Goal: Task Accomplishment & Management: Manage account settings

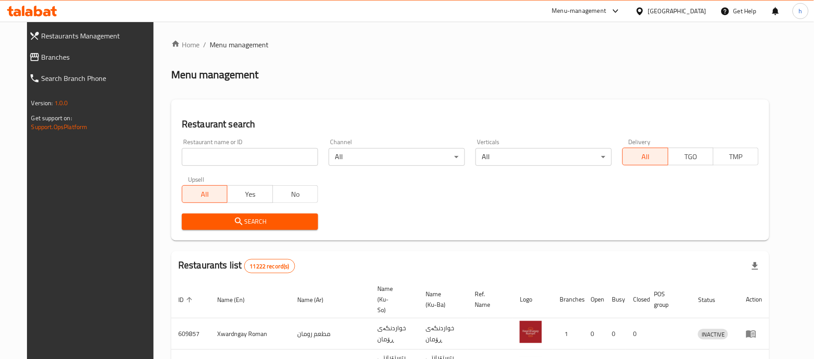
click at [30, 57] on icon at bounding box center [34, 57] width 9 height 8
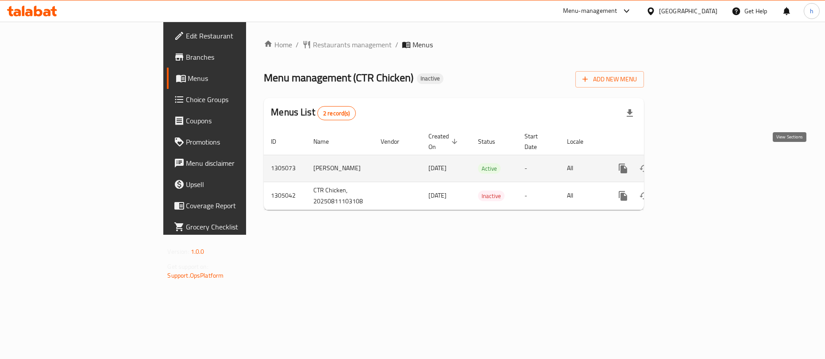
click at [692, 163] on icon "enhanced table" at bounding box center [687, 168] width 11 height 11
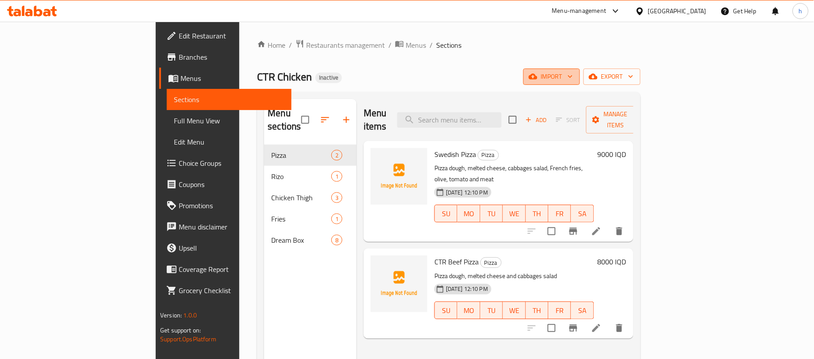
click at [538, 81] on icon "button" at bounding box center [533, 76] width 9 height 9
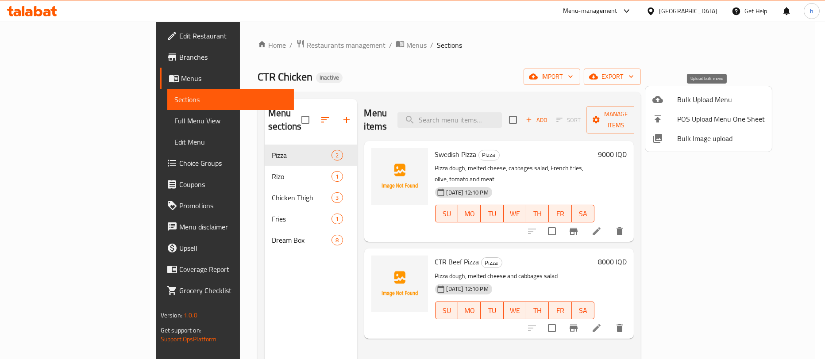
click at [678, 90] on li "Bulk Upload Menu" at bounding box center [708, 99] width 127 height 19
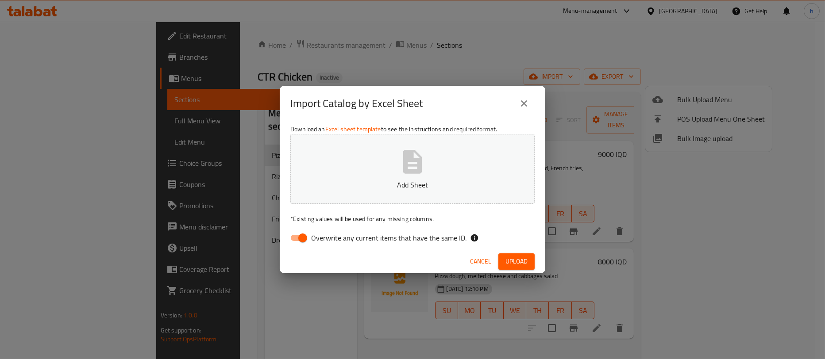
drag, startPoint x: 301, startPoint y: 235, endPoint x: 316, endPoint y: 228, distance: 15.9
click at [307, 233] on input "Overwrite any current items that have the same ID." at bounding box center [303, 238] width 50 height 17
checkbox input "false"
click at [508, 254] on button "Upload" at bounding box center [516, 262] width 36 height 16
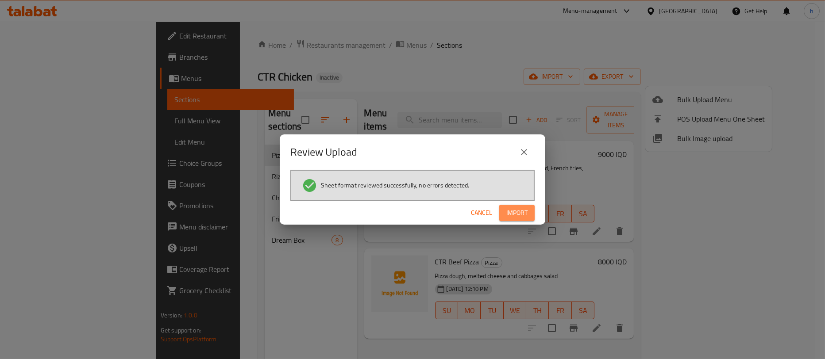
click at [507, 218] on span "Import" at bounding box center [516, 213] width 21 height 11
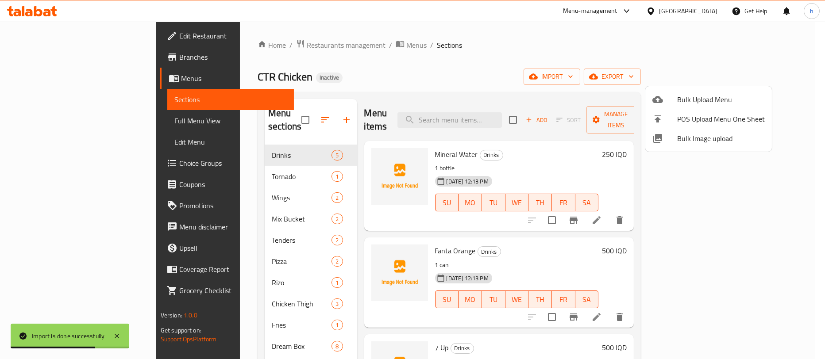
click at [285, 108] on div at bounding box center [412, 179] width 825 height 359
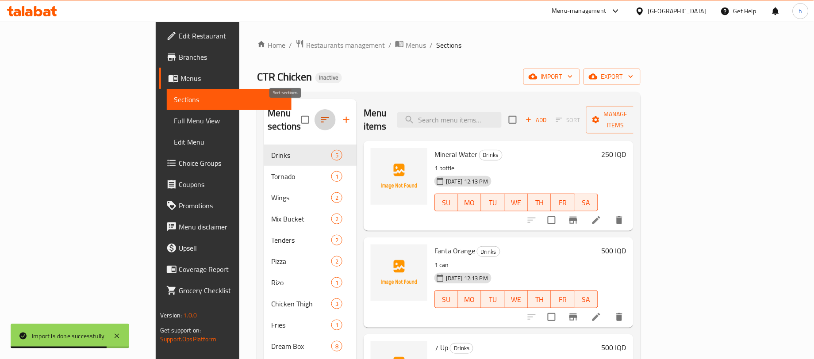
click at [320, 118] on icon "button" at bounding box center [325, 120] width 11 height 11
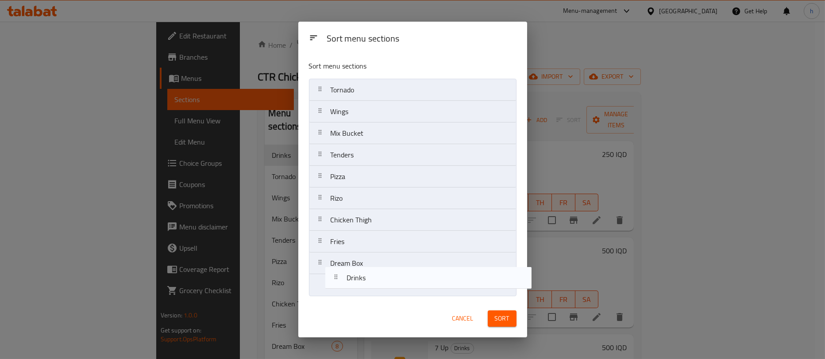
drag, startPoint x: 336, startPoint y: 90, endPoint x: 352, endPoint y: 287, distance: 197.6
click at [352, 287] on nav "Drinks Tornado Wings Mix Bucket Tenders Pizza Rizo Chicken Thigh Fries Dream Box" at bounding box center [413, 188] width 208 height 218
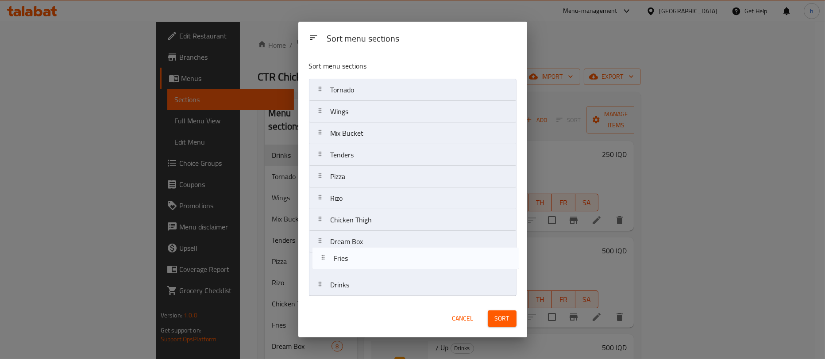
drag, startPoint x: 350, startPoint y: 251, endPoint x: 353, endPoint y: 271, distance: 20.2
click at [353, 271] on nav "Tornado Wings Mix Bucket Tenders Pizza Rizo Chicken Thigh Fries Dream Box Drinks" at bounding box center [413, 188] width 208 height 218
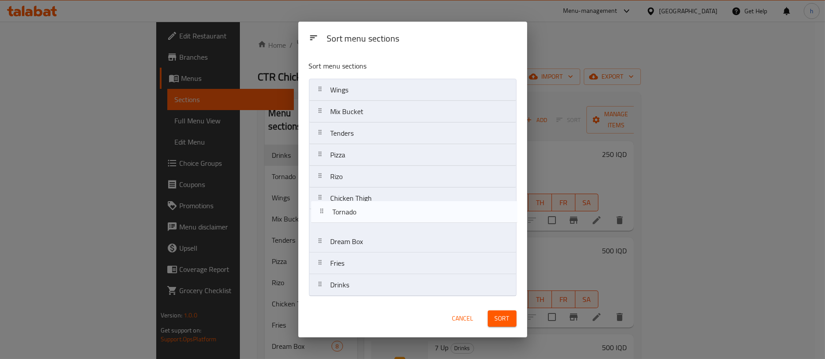
drag, startPoint x: 342, startPoint y: 95, endPoint x: 344, endPoint y: 223, distance: 127.5
click at [344, 223] on nav "Tornado Wings Mix Bucket Tenders Pizza Rizo Chicken Thigh Dream Box Fries Drinks" at bounding box center [413, 188] width 208 height 218
drag, startPoint x: 350, startPoint y: 139, endPoint x: 346, endPoint y: 225, distance: 86.4
click at [346, 225] on nav "Wings Mix Bucket Tenders Pizza Rizo Chicken Thigh Tornado Dream Box Fries Drinks" at bounding box center [413, 188] width 208 height 218
drag, startPoint x: 345, startPoint y: 117, endPoint x: 351, endPoint y: 232, distance: 115.2
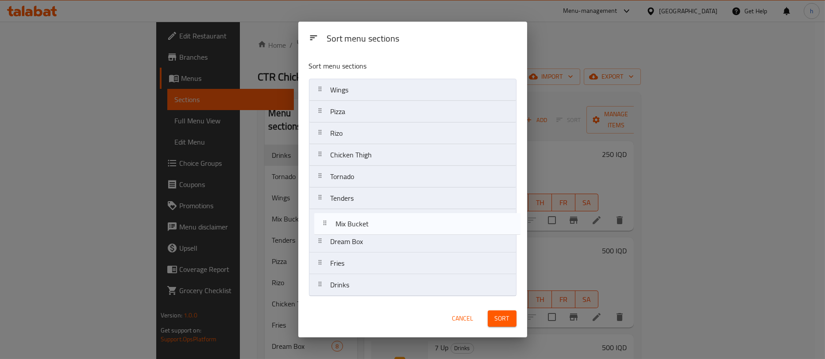
click at [351, 232] on nav "Wings Mix Bucket Pizza Rizo Chicken Thigh Tornado Tenders Dream Box Fries Drinks" at bounding box center [413, 188] width 208 height 218
drag, startPoint x: 354, startPoint y: 96, endPoint x: 362, endPoint y: 228, distance: 132.6
click at [362, 228] on nav "Wings Pizza Rizo Chicken Thigh Tornado Tenders Mix Bucket Dream Box Fries Drinks" at bounding box center [413, 188] width 208 height 218
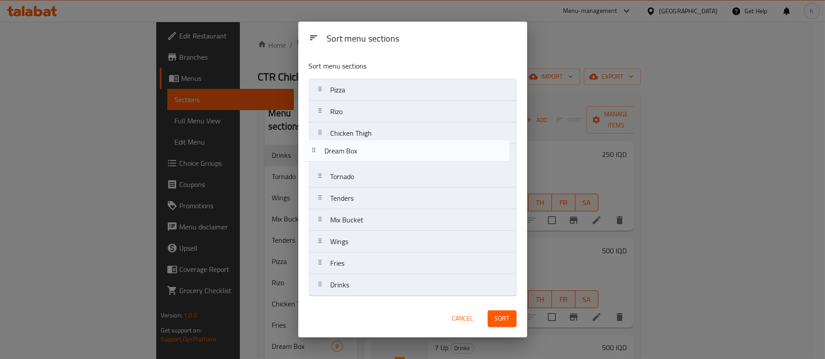
drag, startPoint x: 354, startPoint y: 243, endPoint x: 348, endPoint y: 149, distance: 94.5
click at [348, 149] on nav "Pizza Rizo Chicken Thigh Tornado Tenders Mix Bucket Wings Dream Box Fries Drinks" at bounding box center [413, 188] width 208 height 218
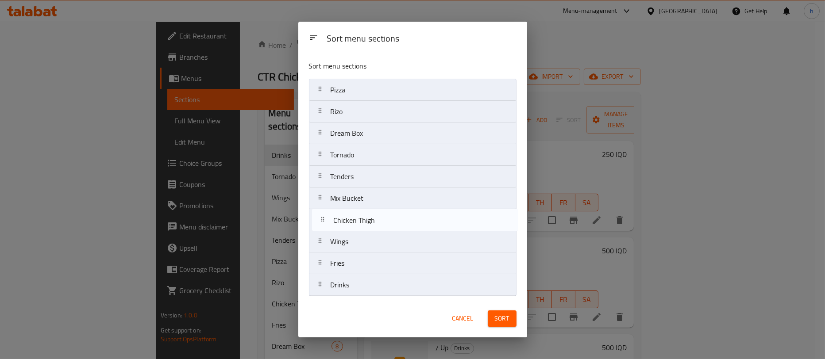
drag, startPoint x: 357, startPoint y: 134, endPoint x: 362, endPoint y: 221, distance: 87.3
click at [362, 221] on nav "Pizza Rizo Chicken Thigh Dream Box Tornado Tenders Mix Bucket Wings Fries Drinks" at bounding box center [413, 188] width 208 height 218
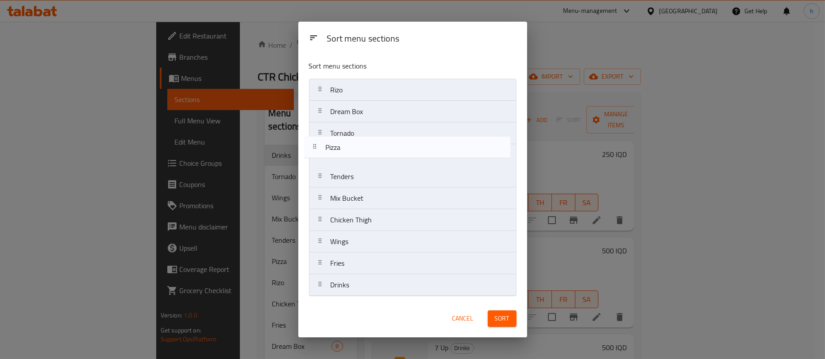
drag, startPoint x: 359, startPoint y: 87, endPoint x: 354, endPoint y: 148, distance: 61.8
click at [354, 148] on nav "Pizza Rizo Dream Box Tornado Tenders Mix Bucket Chicken Thigh Wings Fries Drinks" at bounding box center [413, 188] width 208 height 218
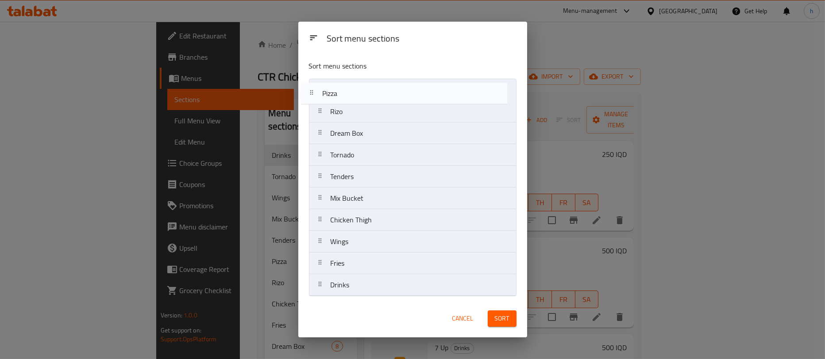
drag, startPoint x: 351, startPoint y: 159, endPoint x: 339, endPoint y: 96, distance: 64.3
click at [339, 96] on nav "Rizo Dream Box Tornado Pizza Tenders Mix Bucket Chicken Thigh Wings Fries Drinks" at bounding box center [413, 188] width 208 height 218
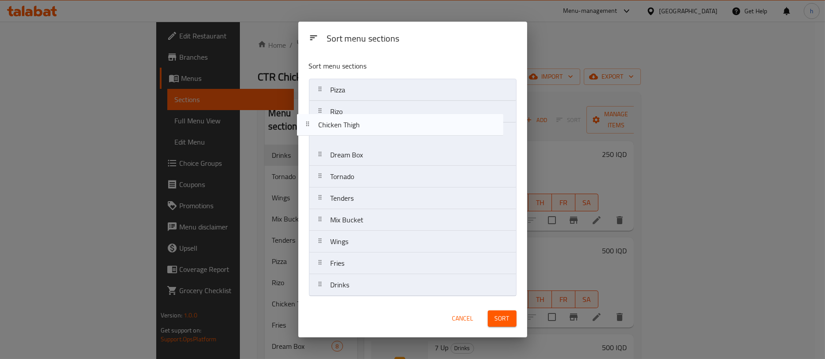
drag, startPoint x: 349, startPoint y: 226, endPoint x: 335, endPoint y: 131, distance: 96.7
click at [335, 131] on nav "Pizza Rizo Dream Box Tornado Tenders Mix Bucket Chicken Thigh Wings Fries Drinks" at bounding box center [413, 188] width 208 height 218
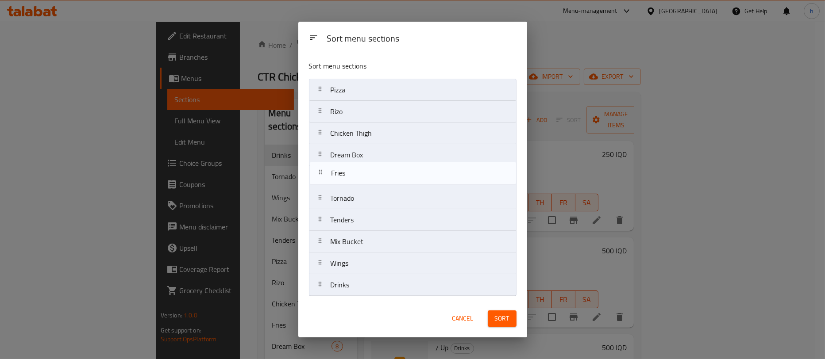
drag, startPoint x: 361, startPoint y: 273, endPoint x: 361, endPoint y: 180, distance: 92.9
click at [361, 180] on nav "Pizza Rizo Chicken Thigh Dream Box Tornado Tenders Mix Bucket Wings Fries Drinks" at bounding box center [413, 188] width 208 height 218
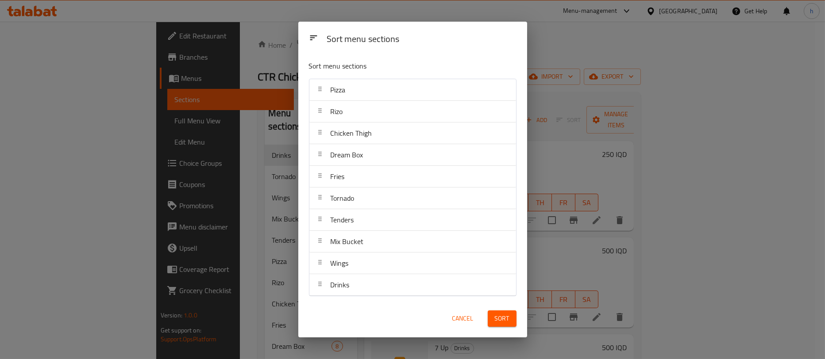
click at [500, 317] on span "Sort" at bounding box center [502, 318] width 15 height 11
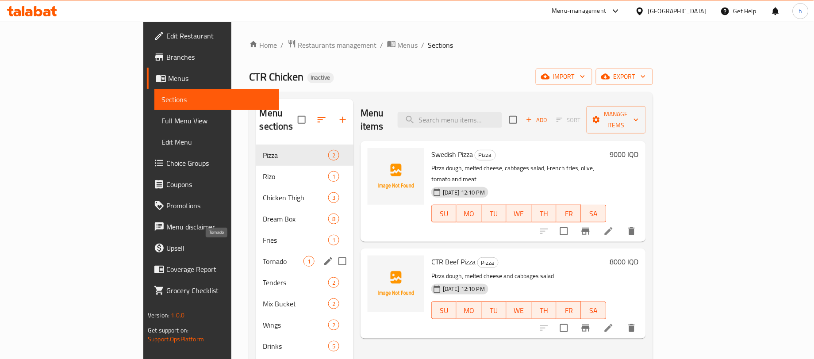
click at [263, 256] on span "Tornado" at bounding box center [283, 261] width 40 height 11
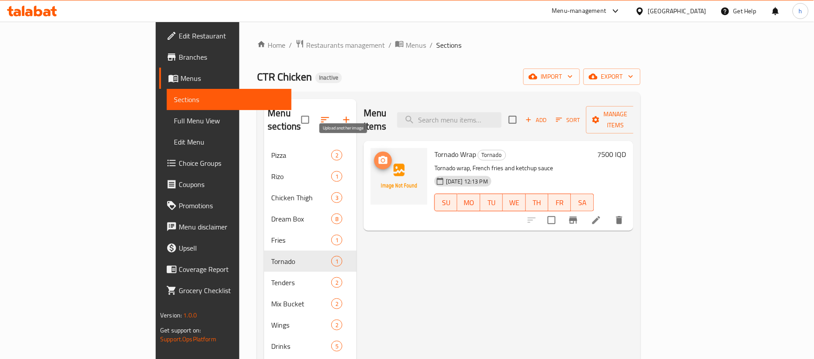
click at [382, 159] on circle "upload picture" at bounding box center [383, 160] width 3 height 3
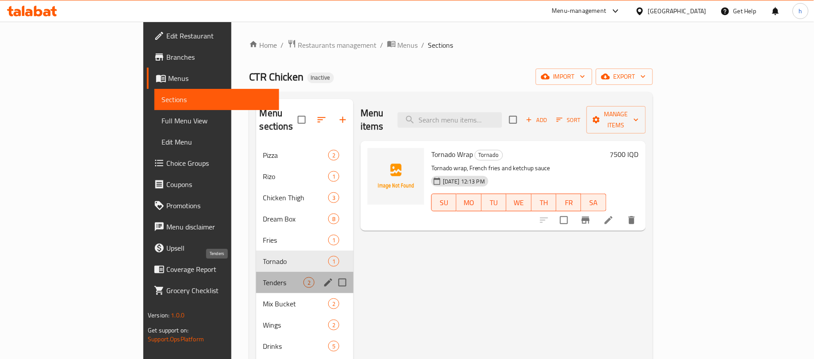
click at [263, 278] on span "Tenders" at bounding box center [283, 283] width 40 height 11
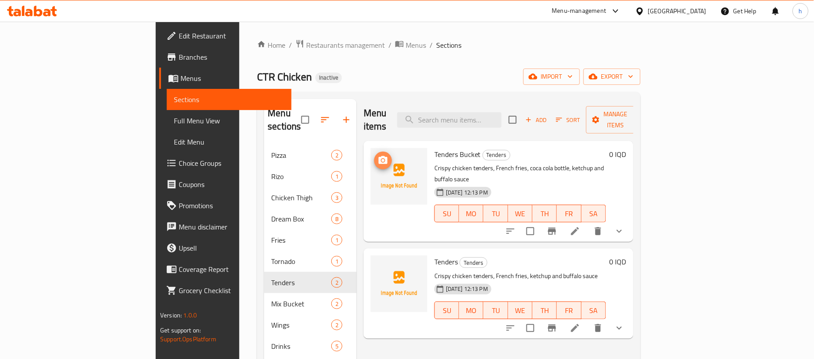
click at [382, 159] on circle "upload picture" at bounding box center [383, 160] width 3 height 3
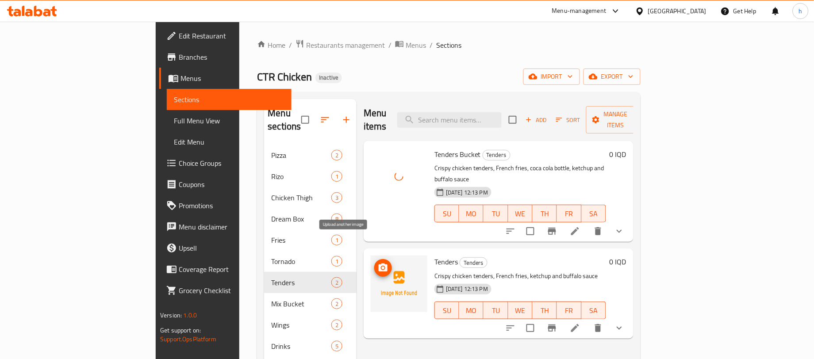
click at [374, 263] on span "upload picture" at bounding box center [383, 268] width 18 height 11
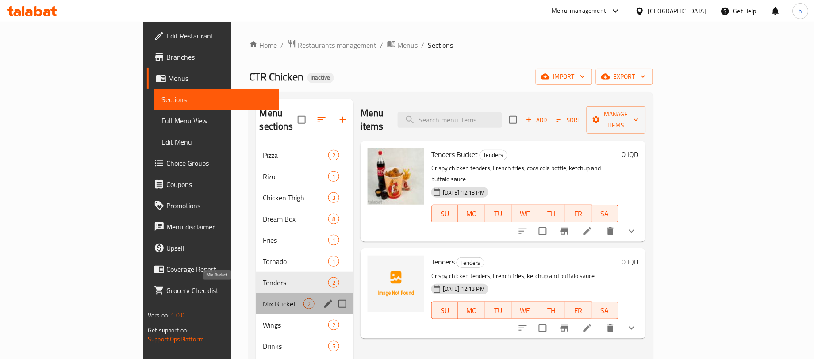
click at [263, 299] on span "Mix Bucket" at bounding box center [283, 304] width 40 height 11
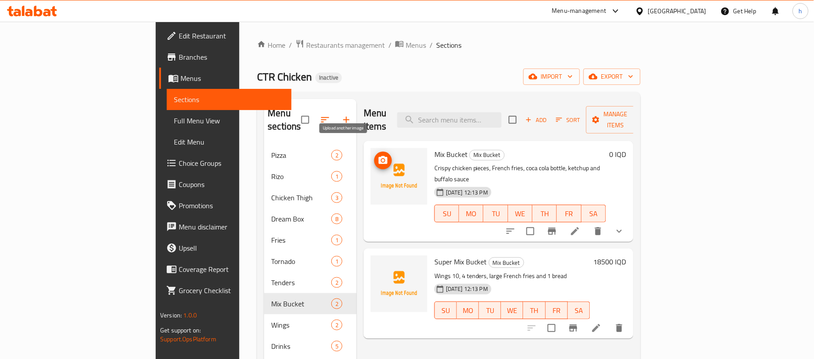
click at [378, 155] on icon "upload picture" at bounding box center [383, 160] width 11 height 11
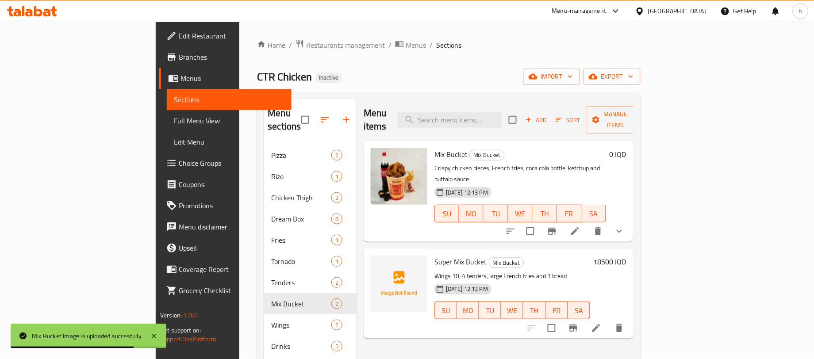
click at [602, 323] on icon at bounding box center [596, 328] width 11 height 11
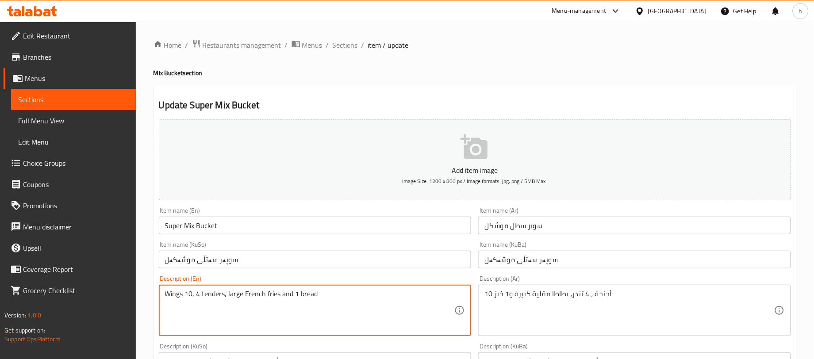
drag, startPoint x: 192, startPoint y: 292, endPoint x: 186, endPoint y: 296, distance: 7.0
click at [163, 297] on div "Wings , 4 tenders, large French fries and 1 bread Description (En)" at bounding box center [315, 310] width 313 height 51
click at [165, 293] on textarea "Wings , 4 tenders, large French fries and 1 bread" at bounding box center [310, 311] width 290 height 42
paste textarea "10"
type textarea "10 Wings, 4 tenders, large French fries and 1 bread"
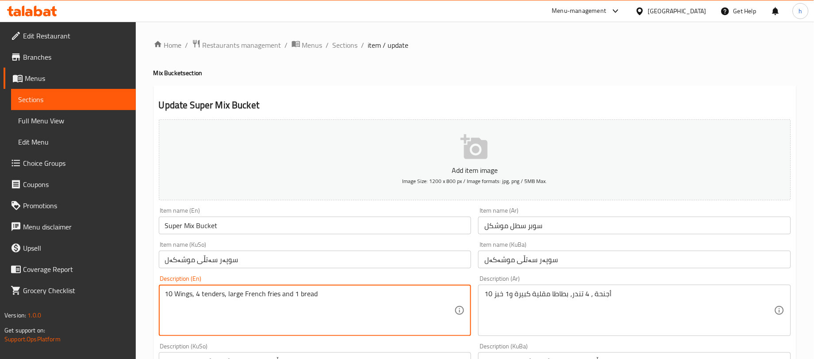
click at [317, 295] on textarea "10 Wings, 4 tenders, large French fries and 1 bread" at bounding box center [310, 311] width 290 height 42
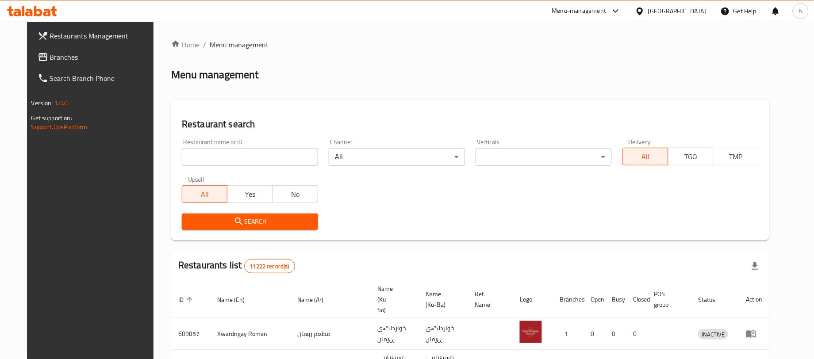
click at [243, 155] on input "search" at bounding box center [250, 157] width 136 height 18
paste input "773653"
type input "773653"
click at [271, 221] on span "Search" at bounding box center [250, 221] width 122 height 11
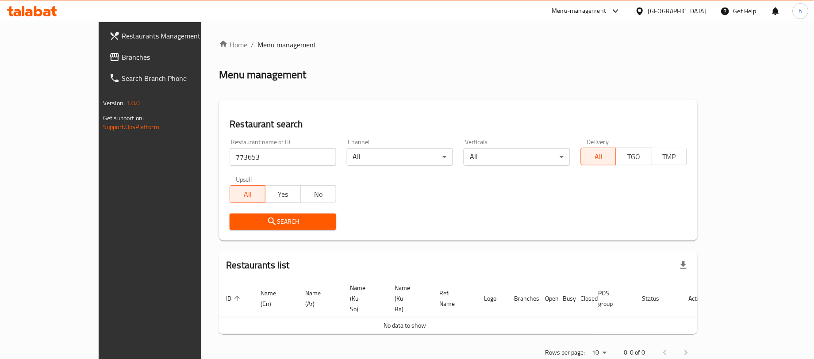
click at [122, 57] on span "Branches" at bounding box center [175, 57] width 106 height 11
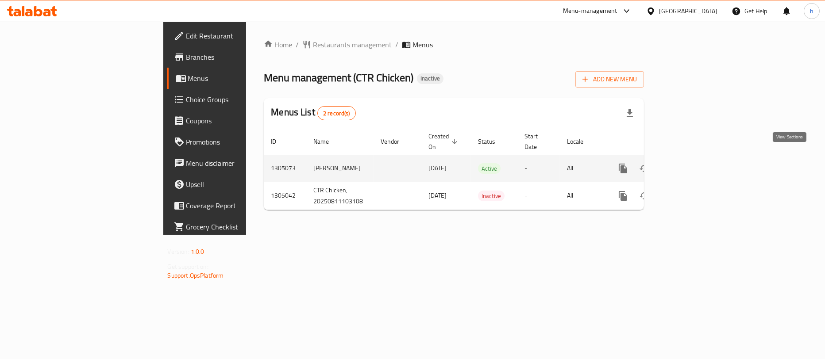
click at [692, 163] on icon "enhanced table" at bounding box center [687, 168] width 11 height 11
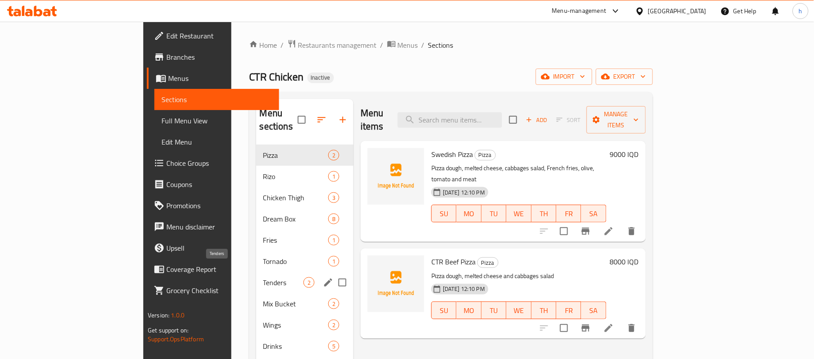
click at [263, 278] on span "Tenders" at bounding box center [283, 283] width 40 height 11
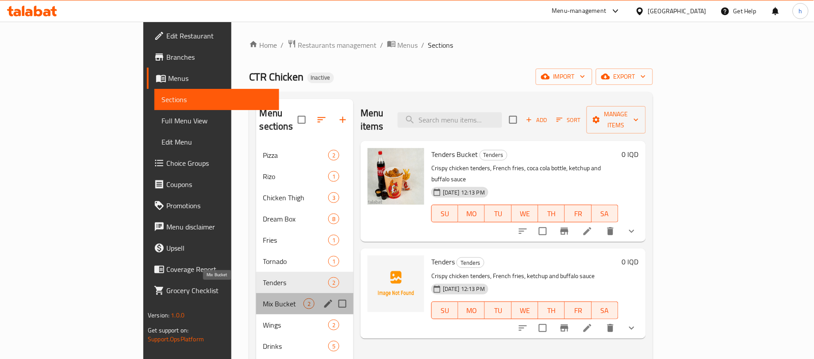
click at [263, 299] on span "Mix Bucket" at bounding box center [283, 304] width 40 height 11
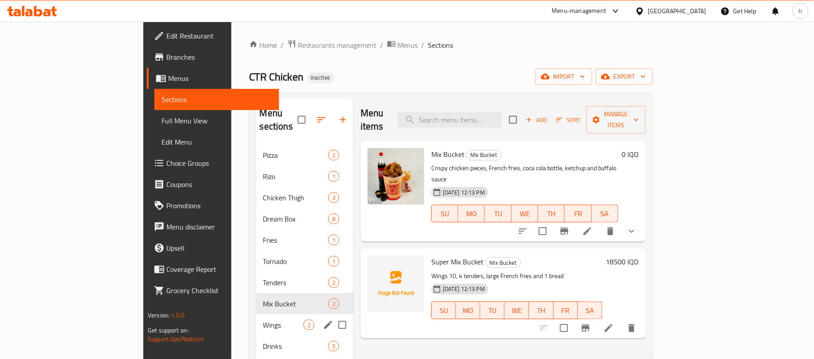
click at [256, 320] on div "Wings 2" at bounding box center [304, 325] width 97 height 21
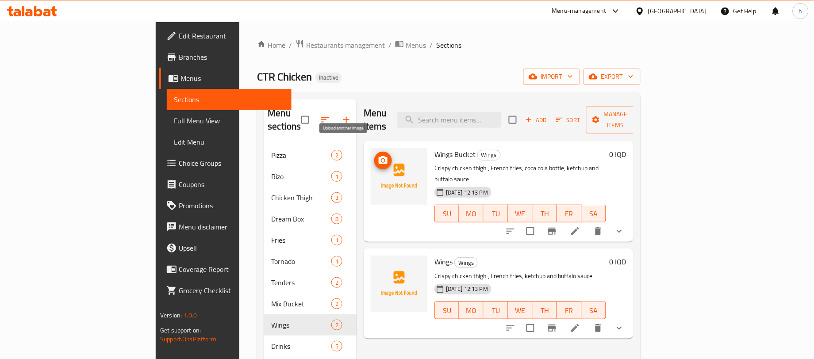
click at [378, 155] on icon "upload picture" at bounding box center [383, 160] width 11 height 11
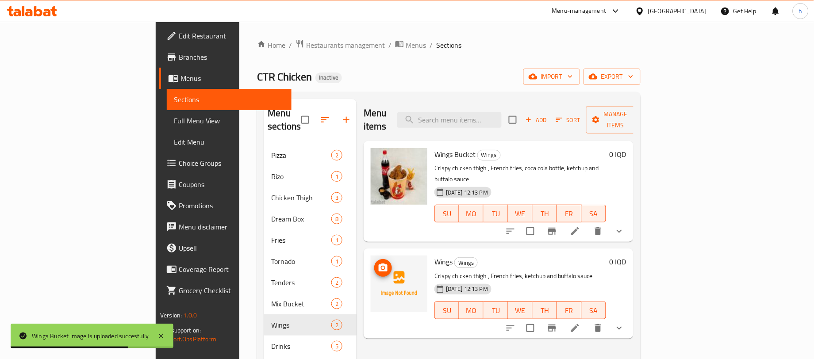
click at [379, 264] on icon "upload picture" at bounding box center [383, 268] width 9 height 8
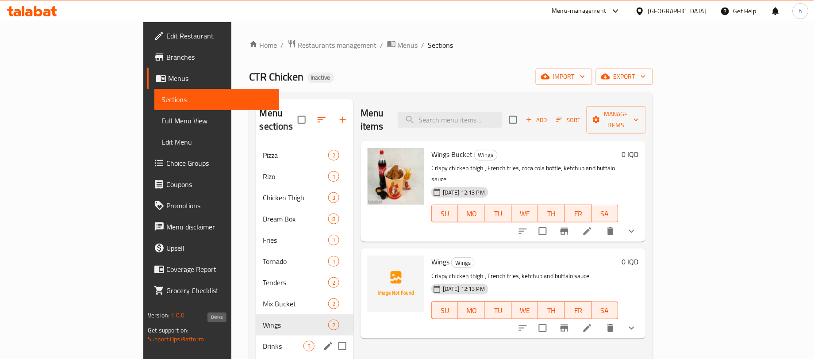
click at [263, 341] on span "Drinks" at bounding box center [283, 346] width 40 height 11
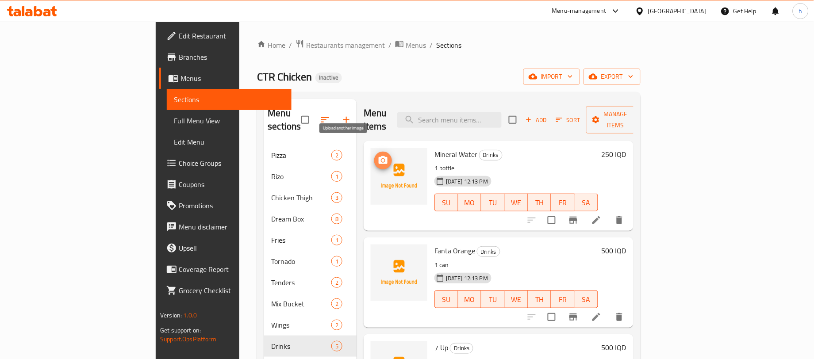
click at [374, 152] on button "upload picture" at bounding box center [383, 161] width 18 height 18
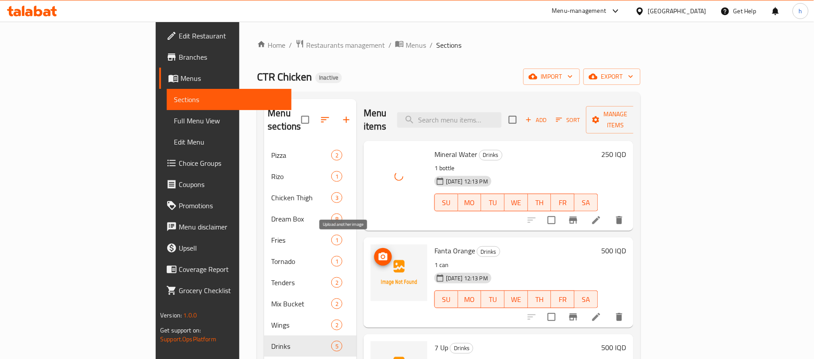
click at [374, 252] on span "upload picture" at bounding box center [383, 257] width 18 height 11
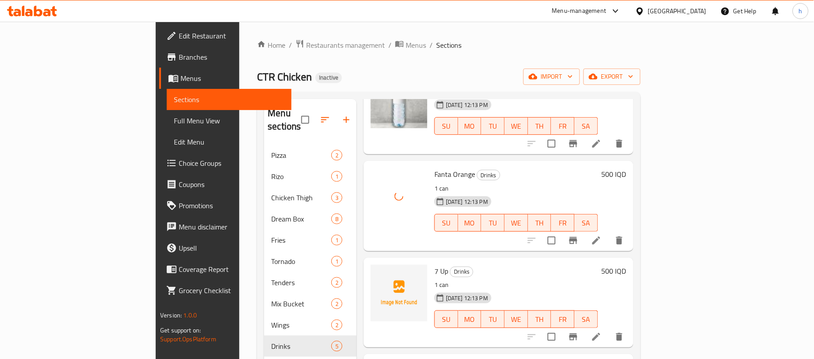
scroll to position [122, 0]
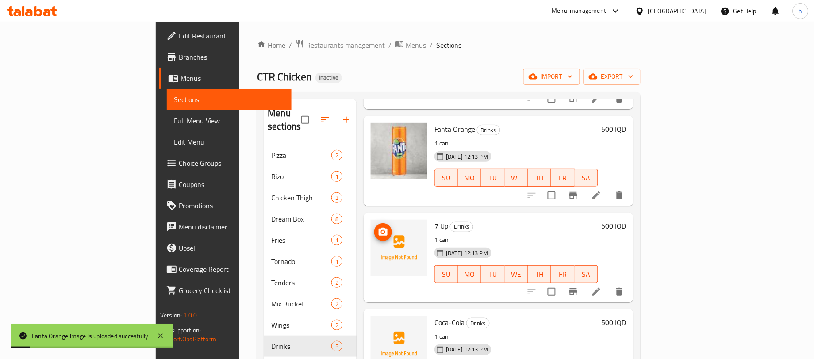
click at [379, 228] on icon "upload picture" at bounding box center [383, 232] width 9 height 8
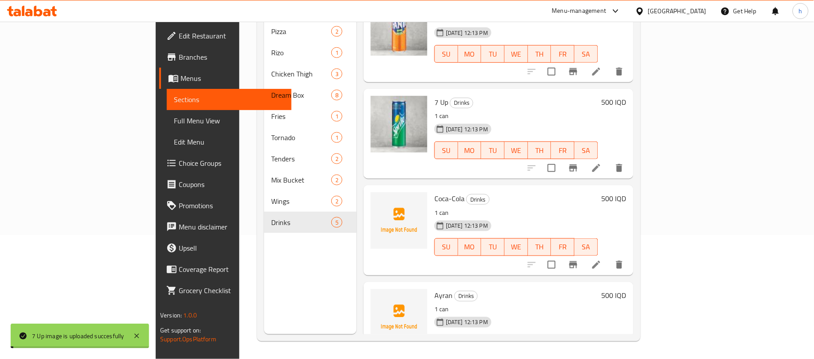
scroll to position [125, 0]
click at [371, 193] on img at bounding box center [399, 221] width 57 height 57
click at [379, 201] on icon "upload picture" at bounding box center [383, 205] width 9 height 8
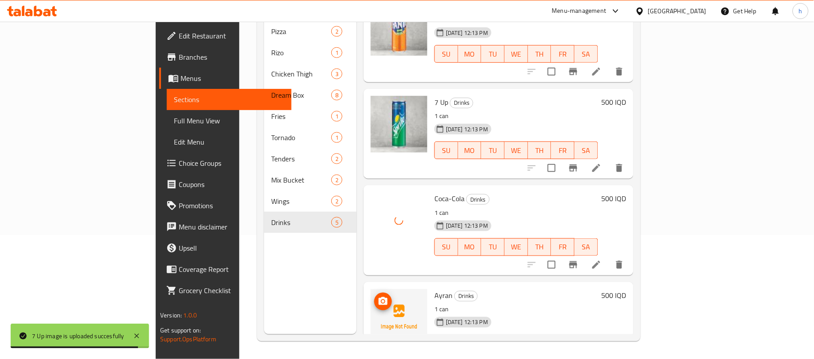
click at [378, 297] on icon "upload picture" at bounding box center [383, 302] width 11 height 11
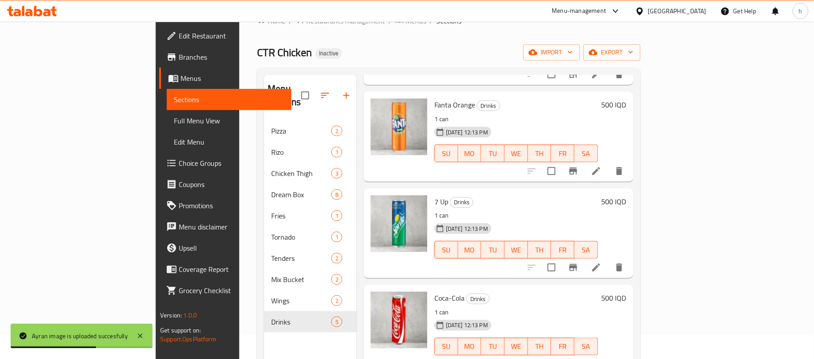
scroll to position [17, 0]
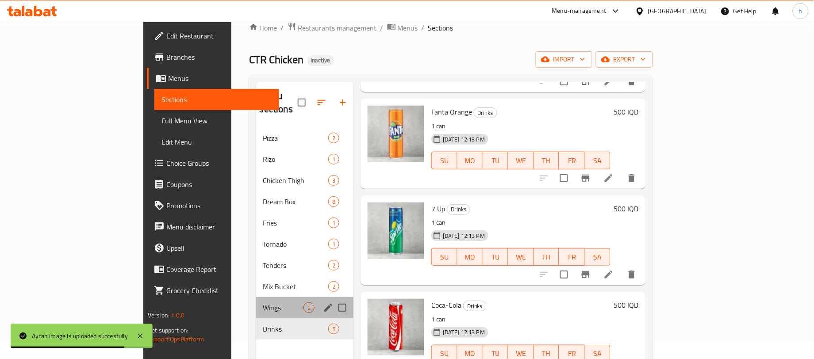
click at [256, 297] on div "Wings 2" at bounding box center [304, 307] width 97 height 21
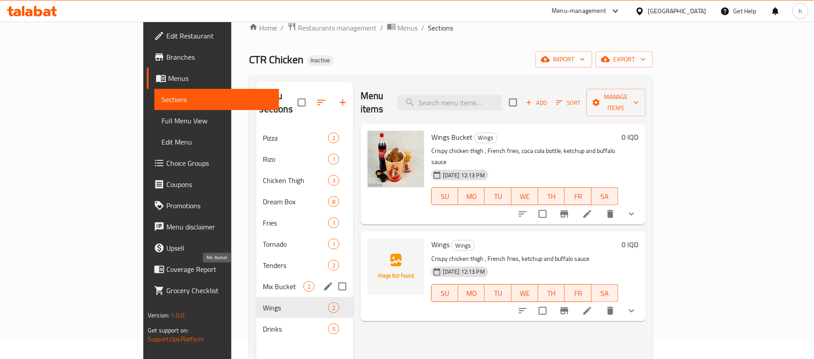
drag, startPoint x: 173, startPoint y: 278, endPoint x: 182, endPoint y: 274, distance: 10.1
click at [263, 281] on span "Mix Bucket" at bounding box center [283, 286] width 40 height 11
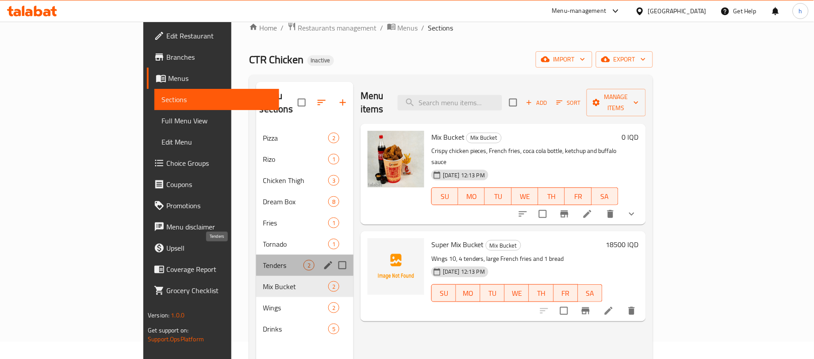
click at [263, 260] on span "Tenders" at bounding box center [283, 265] width 40 height 11
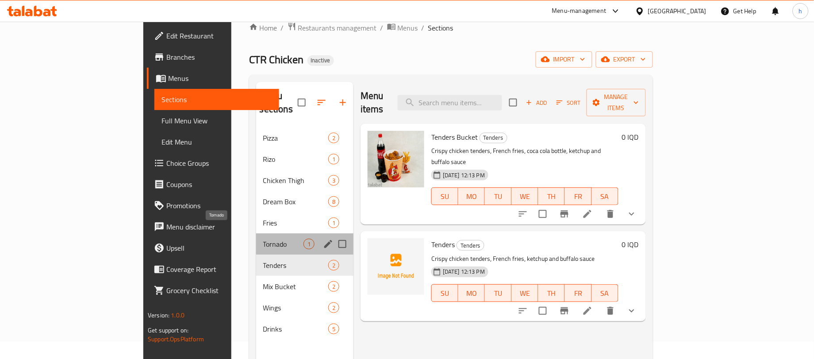
click at [263, 239] on span "Tornado" at bounding box center [283, 244] width 40 height 11
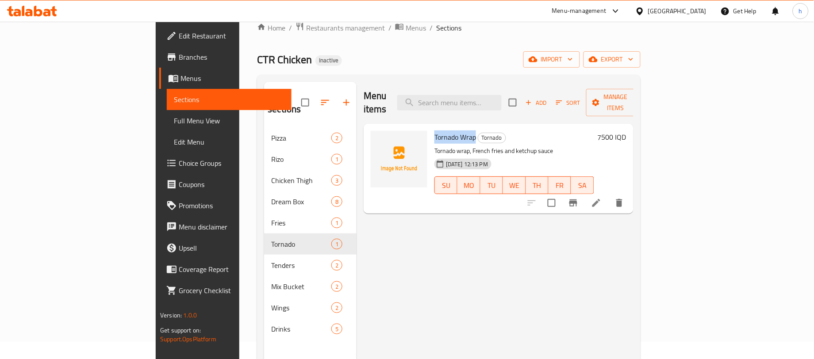
drag, startPoint x: 437, startPoint y: 122, endPoint x: 394, endPoint y: 128, distance: 43.4
click at [431, 128] on div "Tornado Wrap Tornado Tornado wrap, French fries and ketchup sauce 11-08-2025 12…" at bounding box center [514, 168] width 167 height 83
copy span "Tornado Wrap"
click at [522, 227] on div "Menu items Add Sort Manage items Tornado Wrap Tornado Tornado wrap, French frie…" at bounding box center [495, 261] width 277 height 359
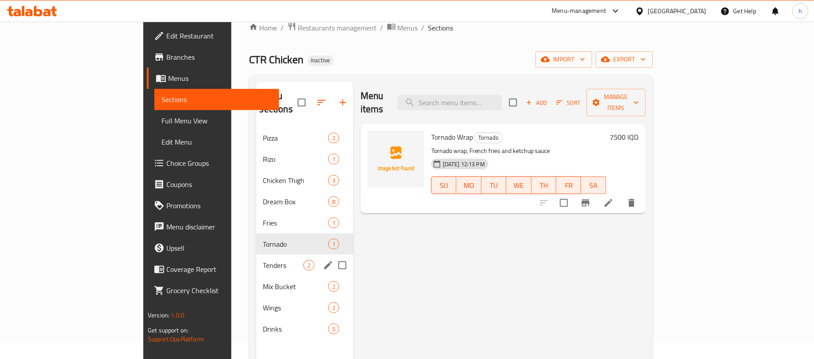
click at [263, 260] on span "Tenders" at bounding box center [283, 265] width 40 height 11
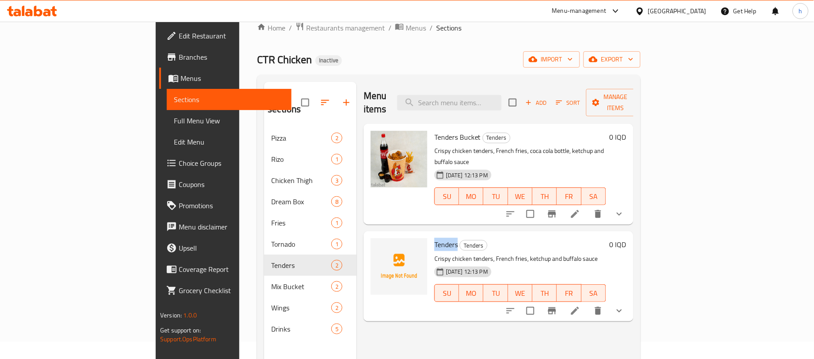
drag, startPoint x: 417, startPoint y: 218, endPoint x: 396, endPoint y: 223, distance: 22.1
click at [435, 238] on span "Tenders" at bounding box center [446, 244] width 23 height 13
copy span "Tenders"
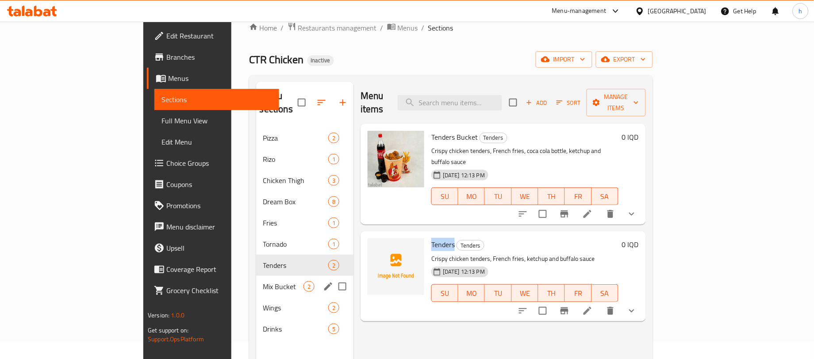
click at [263, 281] on span "Mix Bucket" at bounding box center [283, 286] width 40 height 11
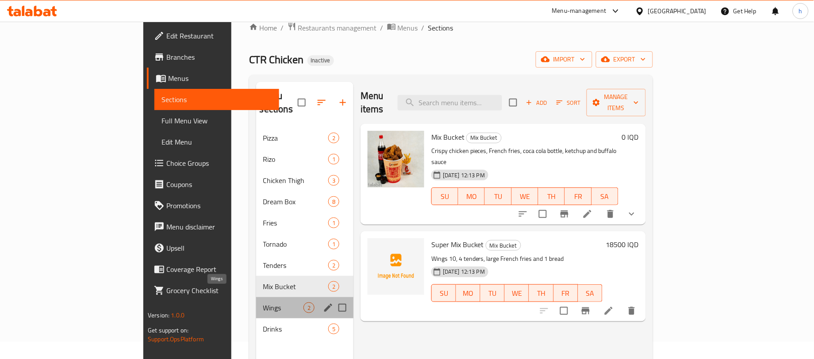
click at [263, 303] on span "Wings" at bounding box center [283, 308] width 40 height 11
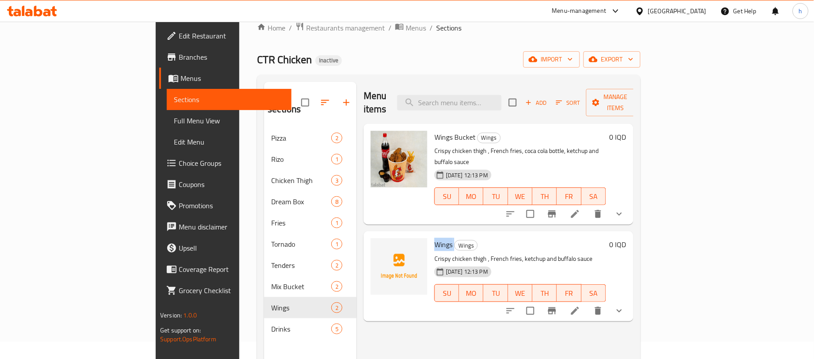
drag, startPoint x: 416, startPoint y: 220, endPoint x: 397, endPoint y: 220, distance: 19.1
click at [435, 239] on h6 "Wings Wings" at bounding box center [521, 245] width 172 height 12
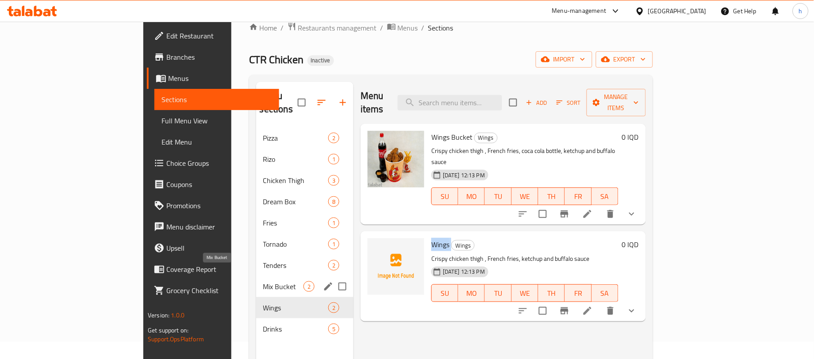
click at [263, 281] on span "Mix Bucket" at bounding box center [283, 286] width 40 height 11
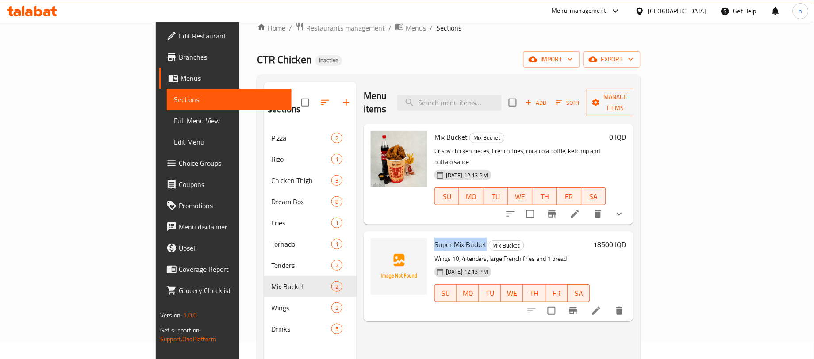
drag, startPoint x: 447, startPoint y: 221, endPoint x: 393, endPoint y: 224, distance: 54.5
click at [431, 235] on div "Super Mix Bucket Mix Bucket Wings 10, 4 tenders, large French fries and 1 bread…" at bounding box center [512, 276] width 163 height 83
copy span "Super Mix Bucket"
click at [331, 47] on div "Home / Restaurants management / Menus / Sections CTR Chicken Inactive import ex…" at bounding box center [448, 235] width 383 height 426
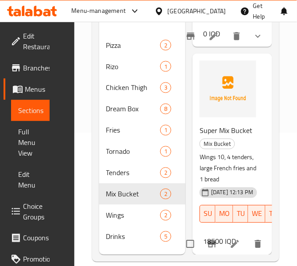
scroll to position [147, 0]
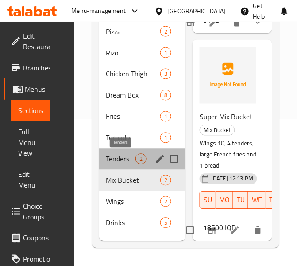
click at [126, 162] on span "Tenders" at bounding box center [120, 159] width 29 height 11
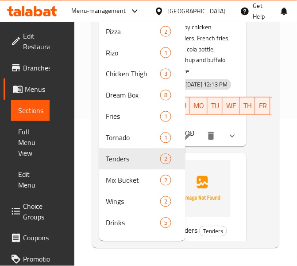
scroll to position [93, 11]
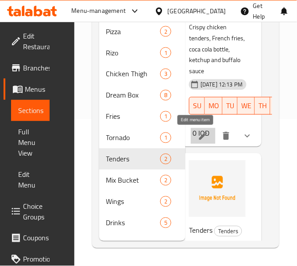
click at [198, 139] on icon at bounding box center [203, 136] width 11 height 11
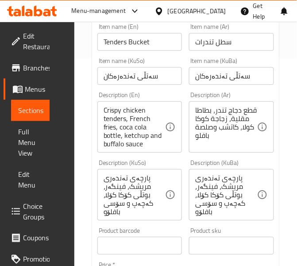
scroll to position [222, 0]
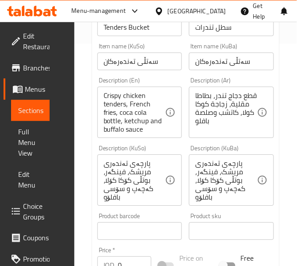
click at [195, 60] on input "سەتڵی تەندەرەکان" at bounding box center [231, 61] width 85 height 18
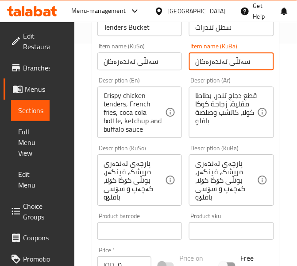
click at [197, 62] on input "سەتڵی تەندەرەکان" at bounding box center [231, 61] width 85 height 18
click at [206, 63] on input "سەتڵی تەندەرەکان" at bounding box center [231, 61] width 85 height 18
drag, startPoint x: 207, startPoint y: 62, endPoint x: 192, endPoint y: 66, distance: 16.1
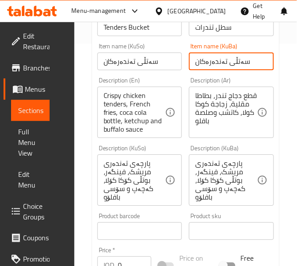
click at [192, 66] on input "سەتڵی تەندەرەکان" at bounding box center [231, 61] width 85 height 18
type input "سەتڵی تەندەر"
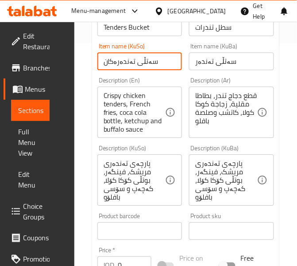
drag, startPoint x: 116, startPoint y: 62, endPoint x: 84, endPoint y: 66, distance: 32.1
click at [91, 69] on div "Home / Restaurants management / Menus / Sections / item / update Tenders sectio…" at bounding box center [185, 234] width 223 height 870
type input "سەتڵی تەندەر"
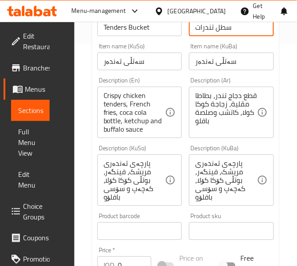
drag, startPoint x: 204, startPoint y: 28, endPoint x: 193, endPoint y: 30, distance: 11.3
click at [193, 30] on input "سطل تندرات" at bounding box center [231, 27] width 85 height 18
click at [209, 31] on input "سطل تندرات" at bounding box center [231, 27] width 85 height 18
click at [203, 27] on input "سطل تندرات" at bounding box center [231, 27] width 85 height 18
drag, startPoint x: 204, startPoint y: 29, endPoint x: 198, endPoint y: 30, distance: 5.9
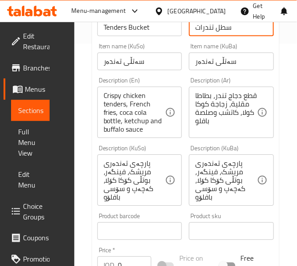
click at [198, 30] on input "سطل تندرات" at bounding box center [231, 27] width 85 height 18
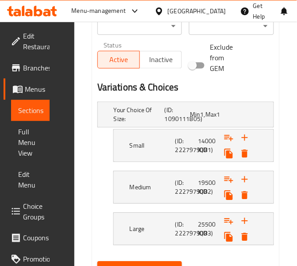
scroll to position [626, 0]
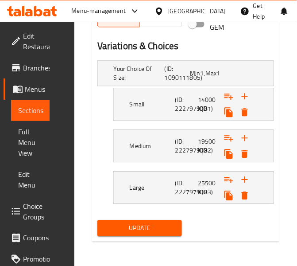
type input "سطل تندر"
click at [153, 223] on span "Update" at bounding box center [139, 227] width 71 height 11
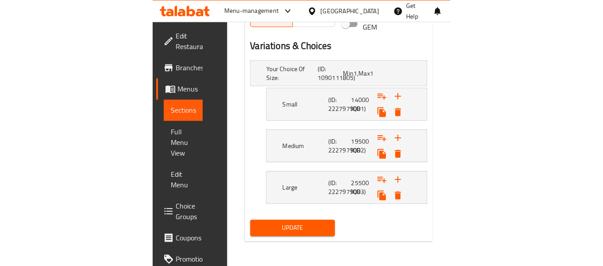
scroll to position [519, 0]
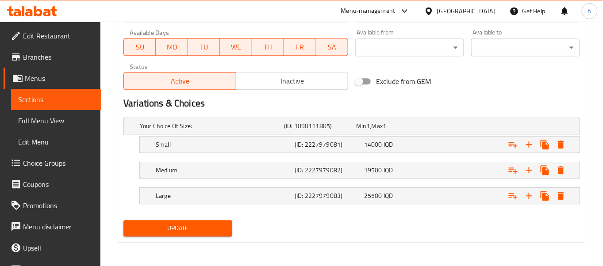
click at [279, 213] on div "Your Choice Of Size: (ID: 1090111805) Min 1 , Max 1 Name (En) Your Choice Of Si…" at bounding box center [352, 165] width 464 height 103
click at [212, 232] on span "Update" at bounding box center [178, 228] width 95 height 11
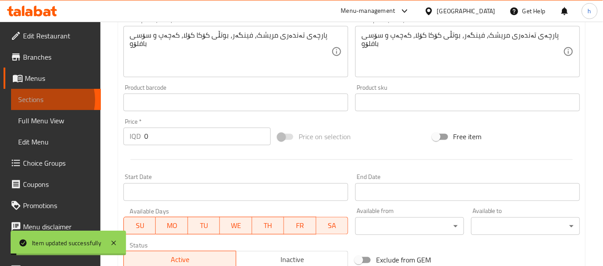
click at [42, 100] on span "Sections" at bounding box center [56, 99] width 76 height 11
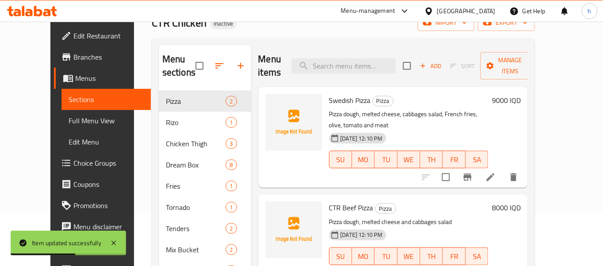
scroll to position [124, 0]
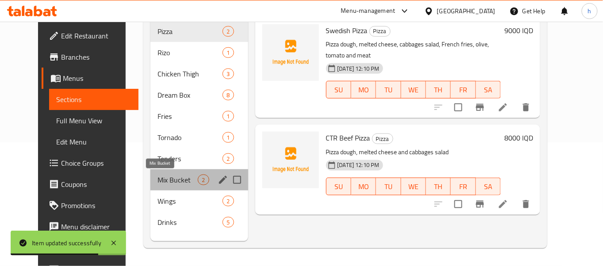
click at [158, 175] on span "Mix Bucket" at bounding box center [178, 180] width 40 height 11
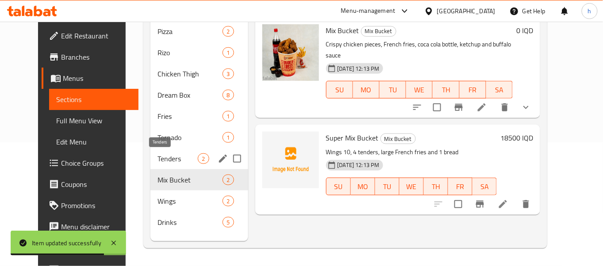
click at [158, 157] on span "Tenders" at bounding box center [178, 159] width 40 height 11
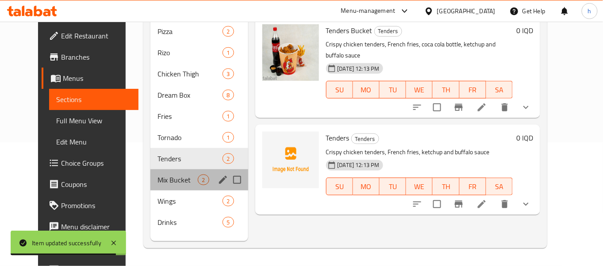
click at [150, 172] on div "Mix Bucket 2" at bounding box center [198, 180] width 97 height 21
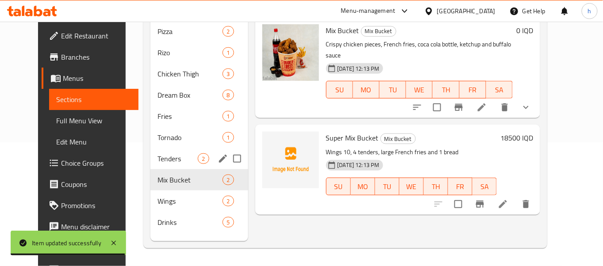
click at [150, 149] on div "Tenders 2" at bounding box center [198, 158] width 97 height 21
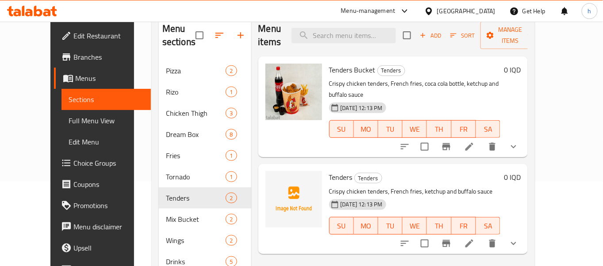
scroll to position [81, 0]
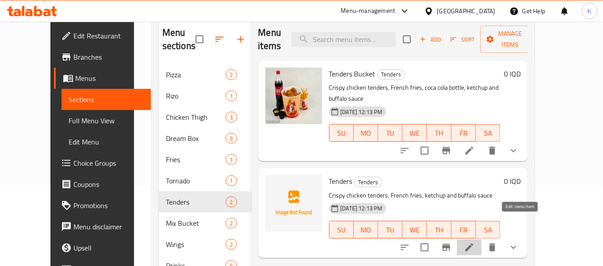
click at [475, 243] on icon at bounding box center [469, 248] width 11 height 11
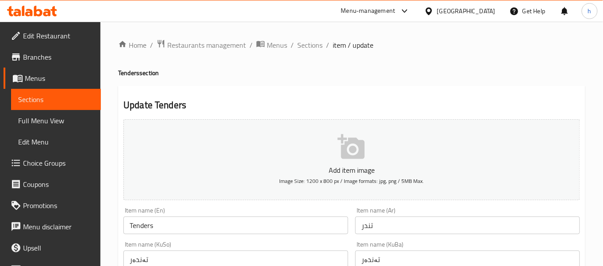
click at [55, 96] on span "Sections" at bounding box center [56, 99] width 76 height 11
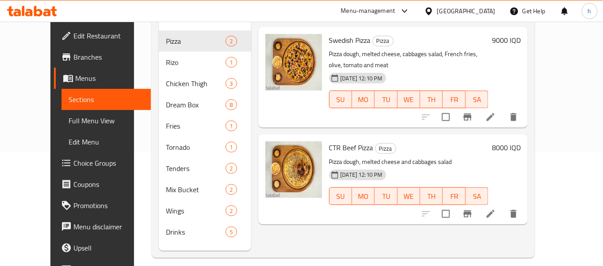
scroll to position [124, 0]
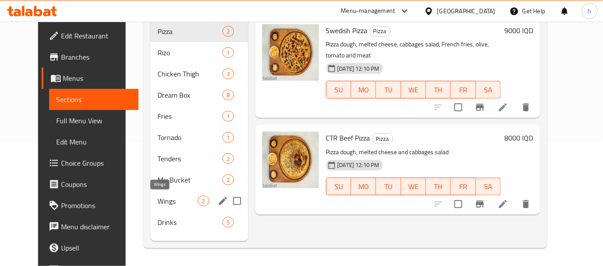
click at [158, 202] on span "Wings" at bounding box center [178, 201] width 40 height 11
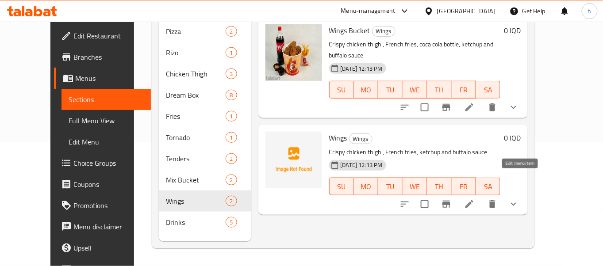
click at [475, 199] on icon at bounding box center [469, 204] width 11 height 11
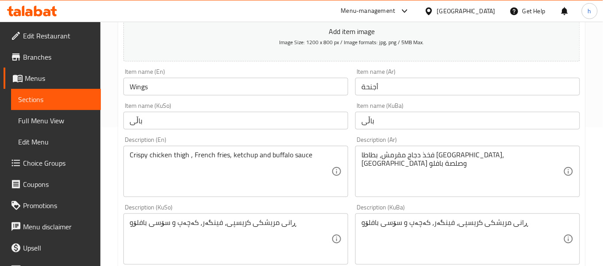
scroll to position [150, 0]
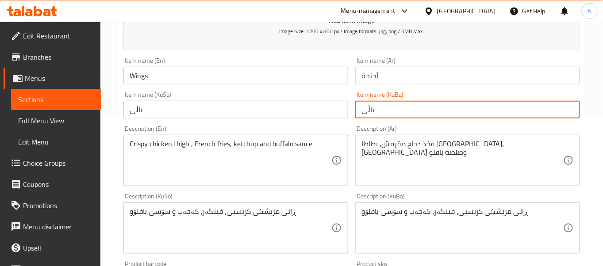
click at [360, 114] on input "باڵی" at bounding box center [467, 110] width 225 height 18
drag, startPoint x: 360, startPoint y: 114, endPoint x: 366, endPoint y: 116, distance: 5.6
click at [366, 116] on input "باڵی" at bounding box center [467, 110] width 225 height 18
type input "باڵ"
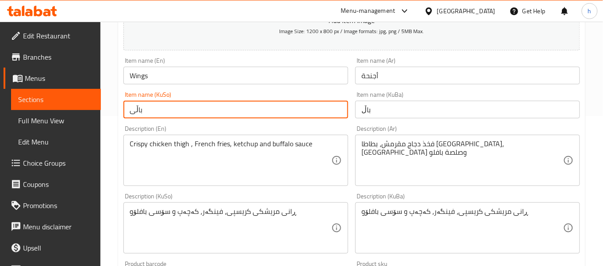
drag, startPoint x: 130, startPoint y: 112, endPoint x: 137, endPoint y: 114, distance: 7.3
click at [137, 114] on input "باڵی" at bounding box center [235, 110] width 225 height 18
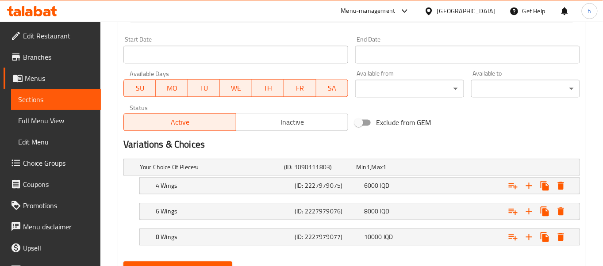
scroll to position [506, 0]
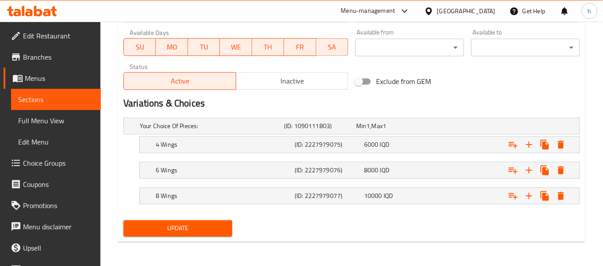
type input "باڵ"
drag, startPoint x: 262, startPoint y: 107, endPoint x: 298, endPoint y: 109, distance: 35.5
click at [262, 107] on h2 "Variations & Choices" at bounding box center [351, 103] width 457 height 13
click at [208, 224] on span "Update" at bounding box center [178, 228] width 95 height 11
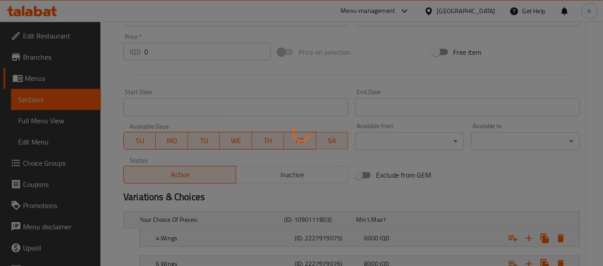
scroll to position [410, 0]
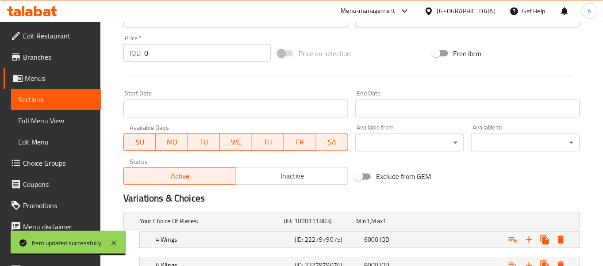
click at [56, 106] on link "Sections" at bounding box center [56, 99] width 90 height 21
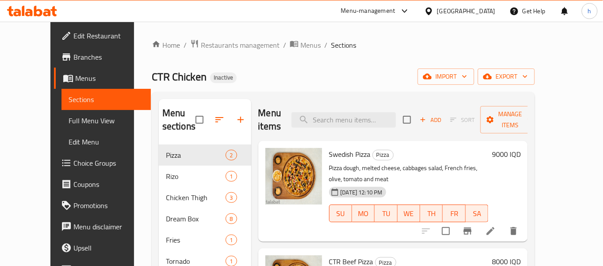
click at [381, 218] on div "Swedish Pizza Pizza Pizza dough, melted cheese, cabbages salad, French fries, o…" at bounding box center [393, 191] width 270 height 101
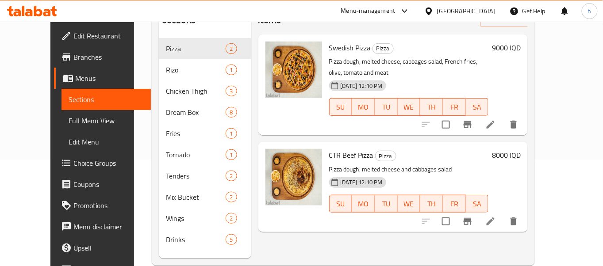
scroll to position [124, 0]
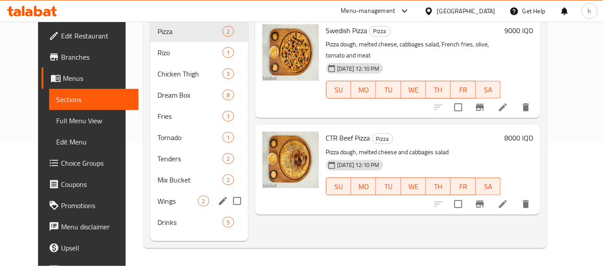
click at [228, 199] on input "Menu sections" at bounding box center [237, 201] width 19 height 19
checkbox input "true"
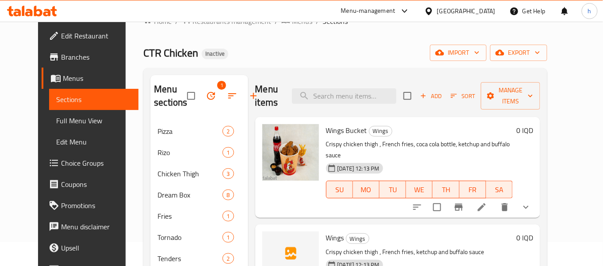
scroll to position [15, 0]
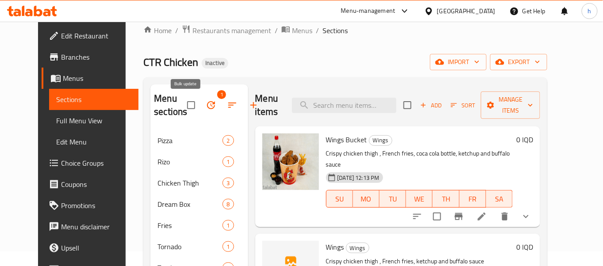
click at [206, 101] on icon "button" at bounding box center [211, 105] width 11 height 11
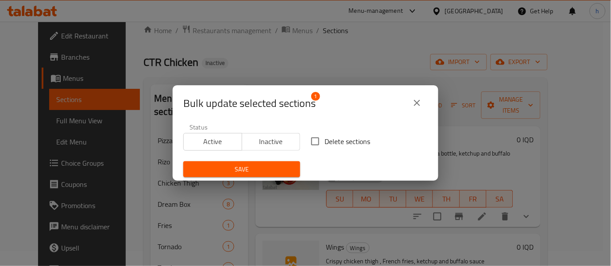
click at [329, 142] on span "Delete sections" at bounding box center [347, 141] width 46 height 11
click at [324, 142] on input "Delete sections" at bounding box center [315, 141] width 19 height 19
checkbox input "true"
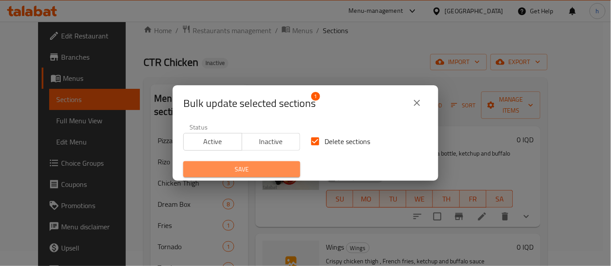
click at [286, 164] on span "Save" at bounding box center [241, 169] width 103 height 11
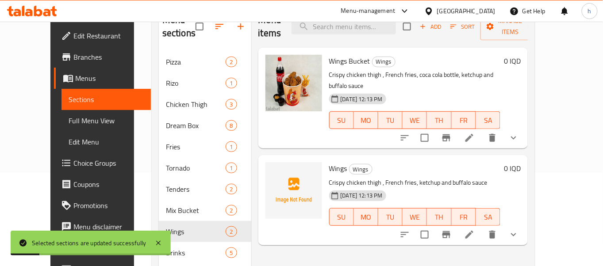
scroll to position [124, 0]
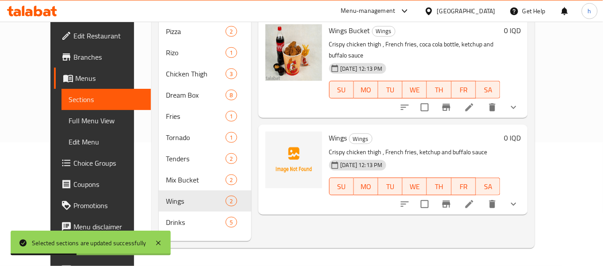
click at [293, 216] on div "Menu items Add Sort Manage items Wings Bucket Wings Crispy chicken thigh , Fren…" at bounding box center [389, 108] width 277 height 266
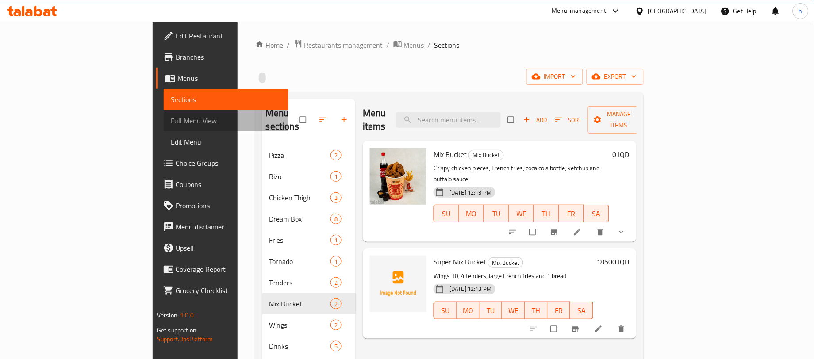
click at [171, 122] on span "Full Menu View" at bounding box center [226, 121] width 111 height 11
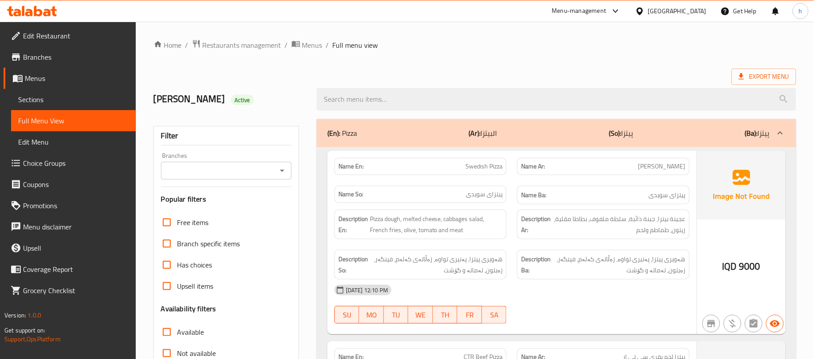
scroll to position [177, 0]
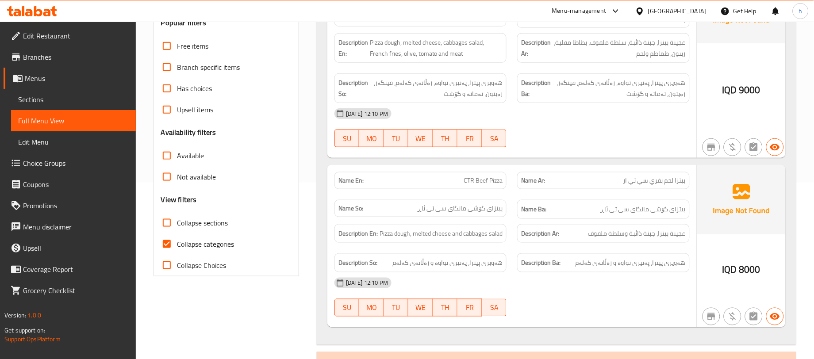
click at [163, 243] on input "Collapse categories" at bounding box center [166, 244] width 21 height 21
checkbox input "false"
click at [173, 216] on input "Collapse sections" at bounding box center [166, 222] width 21 height 21
checkbox input "true"
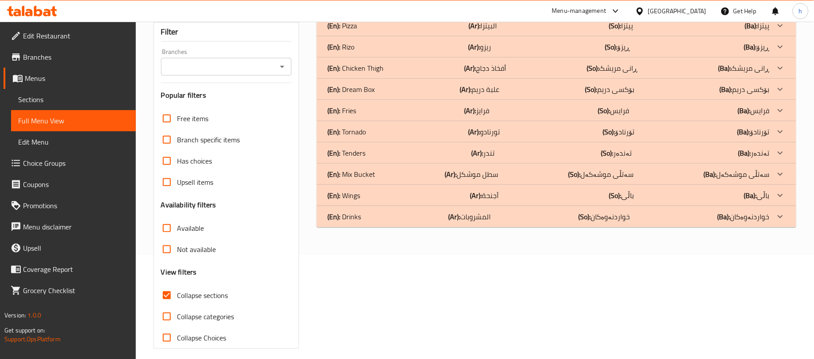
scroll to position [113, 0]
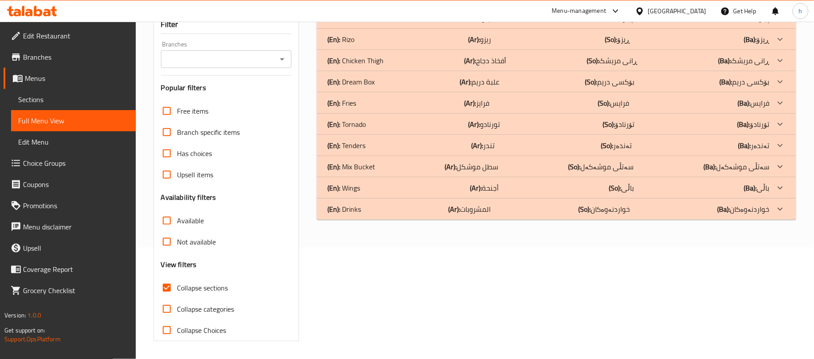
click at [282, 64] on button "Open" at bounding box center [282, 59] width 12 height 12
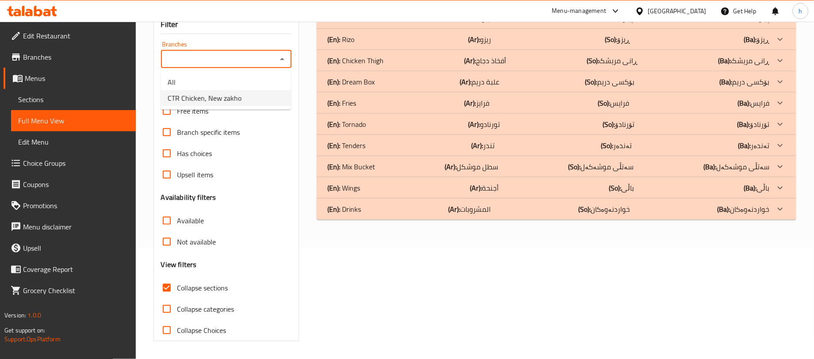
click at [219, 100] on span "CTR Chicken, New zakho" at bounding box center [205, 98] width 74 height 11
type input "CTR Chicken, New zakho"
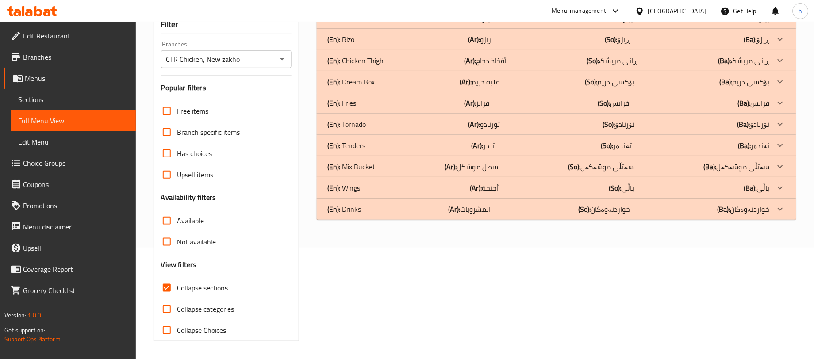
click at [348, 23] on p "(En): Tornado" at bounding box center [343, 18] width 30 height 11
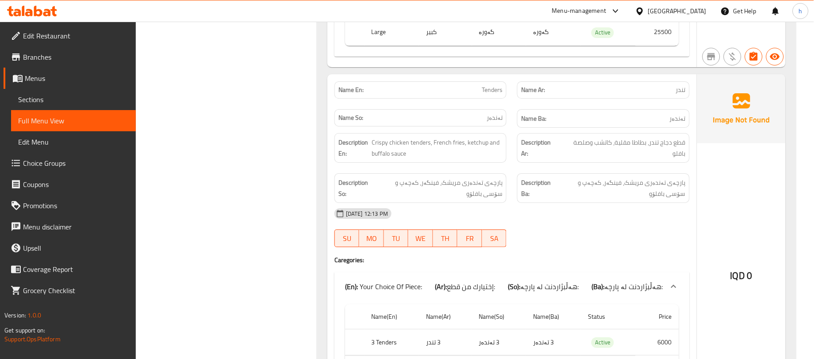
scroll to position [953, 0]
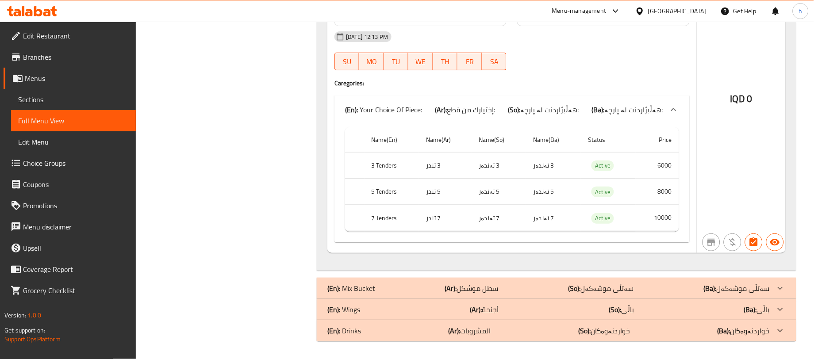
drag, startPoint x: 410, startPoint y: 290, endPoint x: 792, endPoint y: 220, distance: 388.2
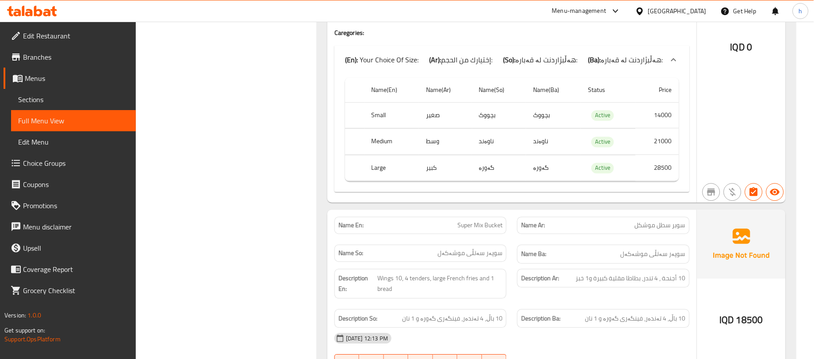
scroll to position [1527, 0]
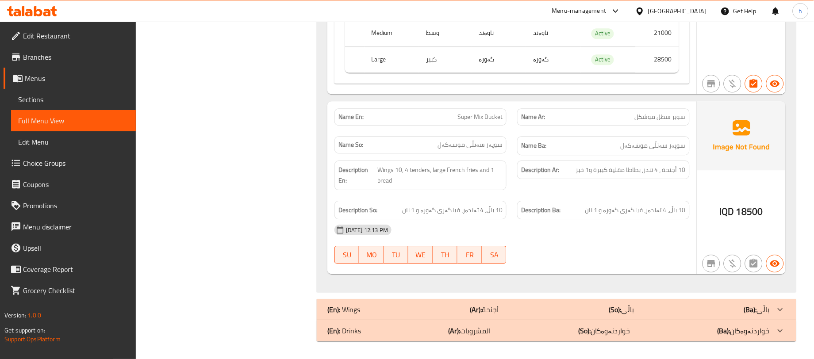
drag, startPoint x: 763, startPoint y: 304, endPoint x: 824, endPoint y: 296, distance: 60.7
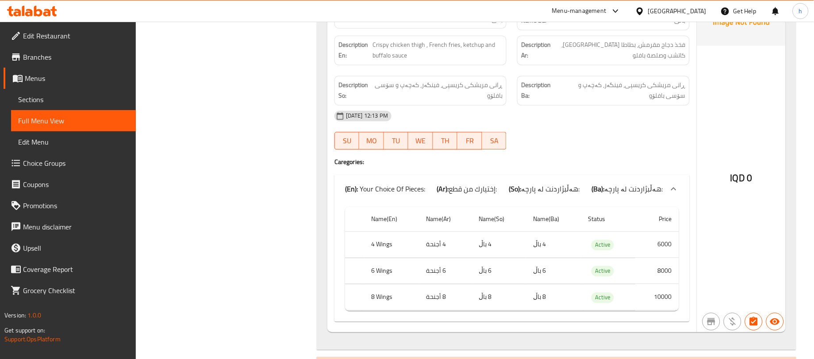
scroll to position [2285, 0]
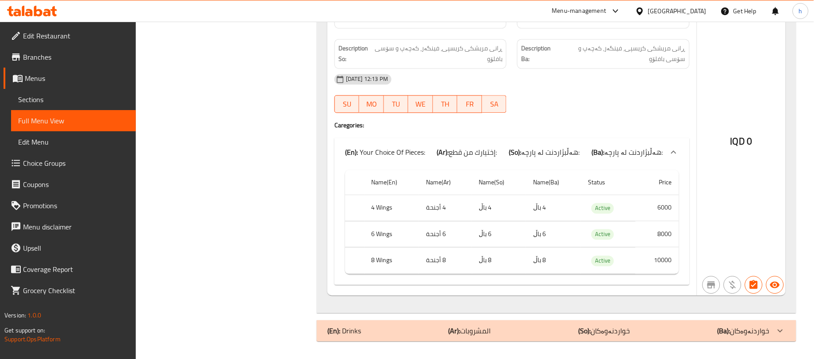
drag, startPoint x: 728, startPoint y: 331, endPoint x: 824, endPoint y: 302, distance: 100.3
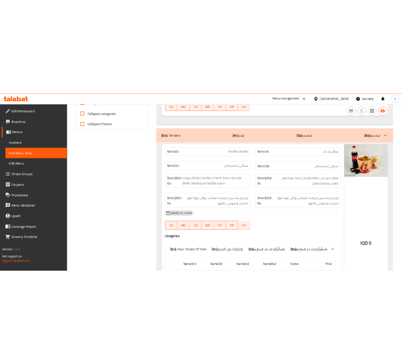
scroll to position [152, 0]
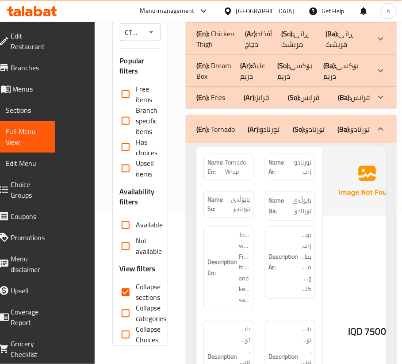
click at [289, 217] on span "بابۆڵەی تۆرنادۆ" at bounding box center [298, 206] width 25 height 22
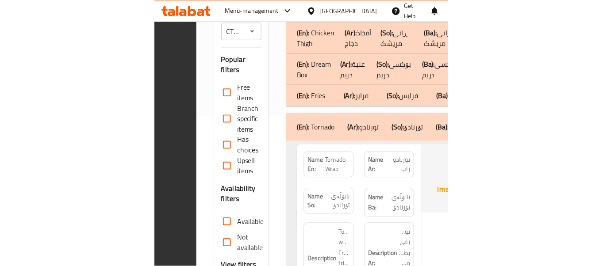
scroll to position [284, 0]
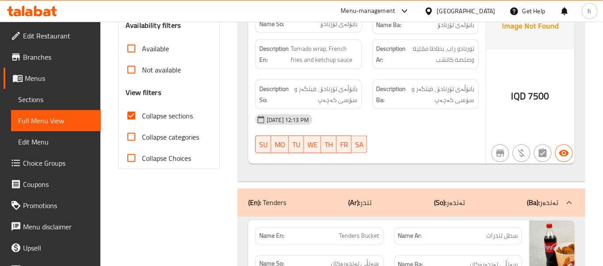
drag, startPoint x: 231, startPoint y: 23, endPoint x: 306, endPoint y: 11, distance: 75.7
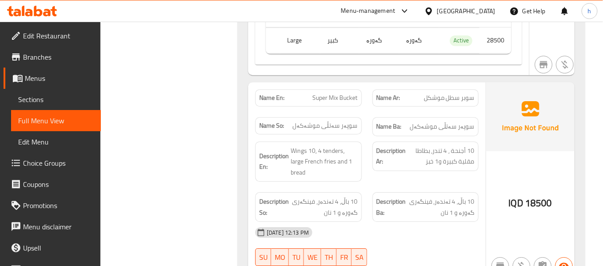
scroll to position [1597, 0]
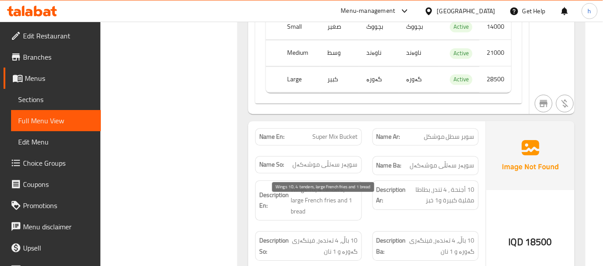
click at [310, 206] on span "Wings 10, 4 tenders, large French fries and 1 bread" at bounding box center [324, 201] width 67 height 33
click at [316, 204] on span "Wings 10, 4 tenders, large French fries and 1 bread" at bounding box center [324, 201] width 67 height 33
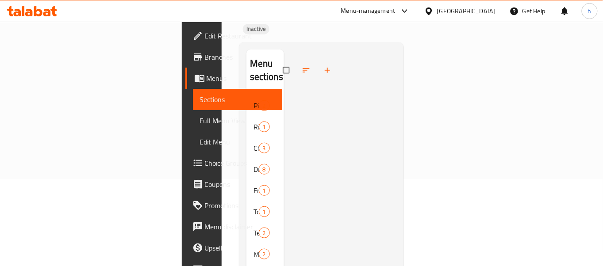
scroll to position [124, 0]
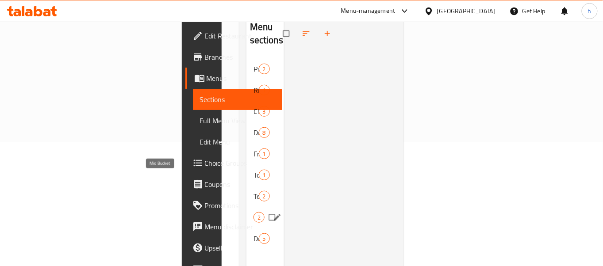
click at [254, 212] on span "Mix Bucket" at bounding box center [254, 217] width 0 height 11
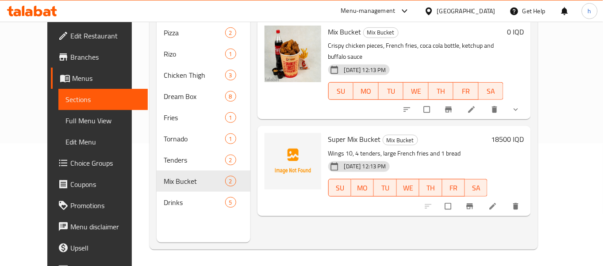
scroll to position [99, 0]
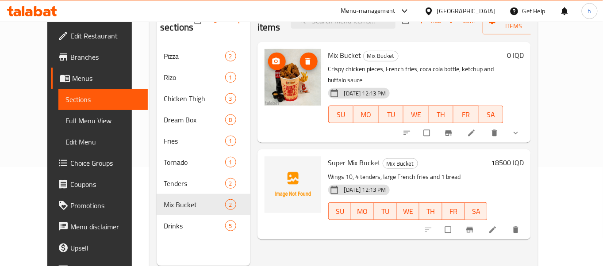
drag, startPoint x: 285, startPoint y: 67, endPoint x: 270, endPoint y: 80, distance: 20.1
click at [270, 80] on img at bounding box center [293, 77] width 57 height 57
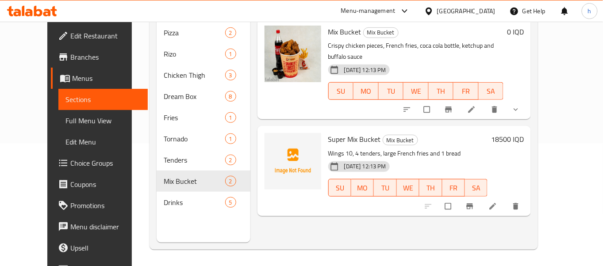
scroll to position [124, 0]
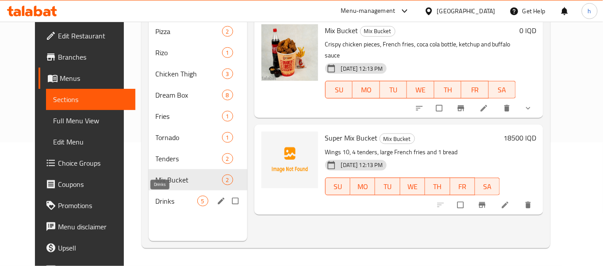
click at [156, 199] on span "Drinks" at bounding box center [177, 201] width 42 height 11
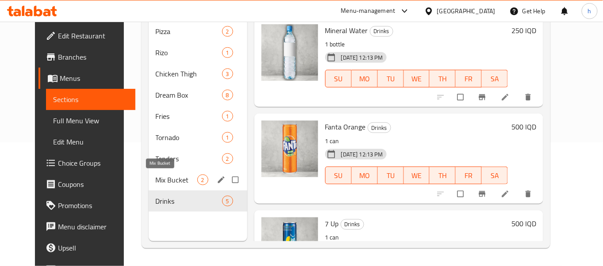
click at [156, 180] on span "Mix Bucket" at bounding box center [177, 180] width 42 height 11
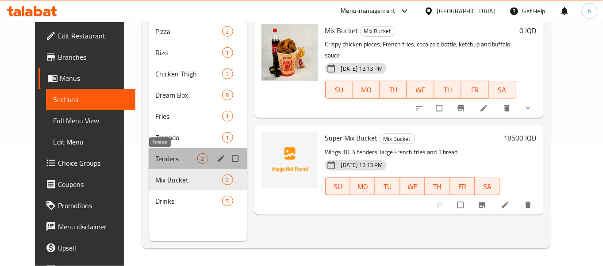
click at [156, 160] on span "Tenders" at bounding box center [177, 159] width 42 height 11
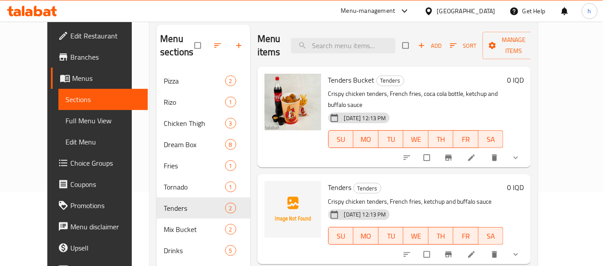
scroll to position [91, 0]
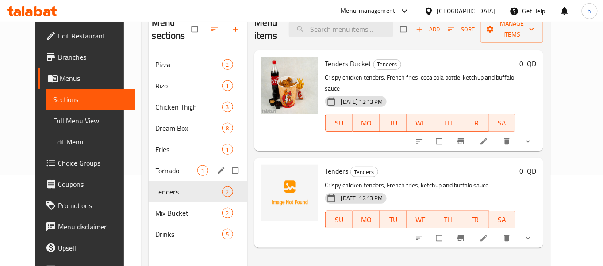
click at [174, 163] on div "Tornado 1" at bounding box center [198, 170] width 99 height 21
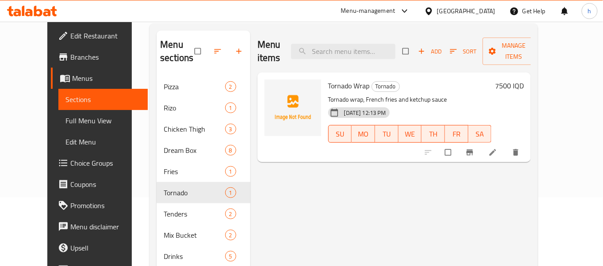
scroll to position [65, 0]
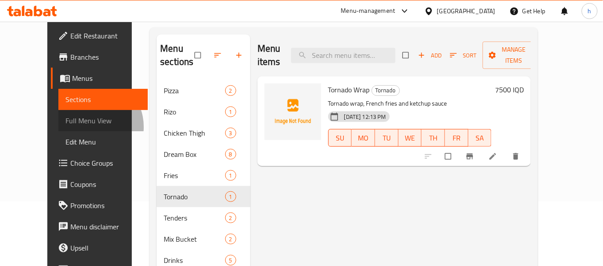
click at [58, 127] on link "Full Menu View" at bounding box center [103, 120] width 90 height 21
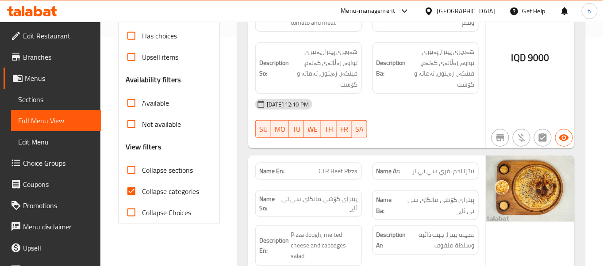
scroll to position [250, 0]
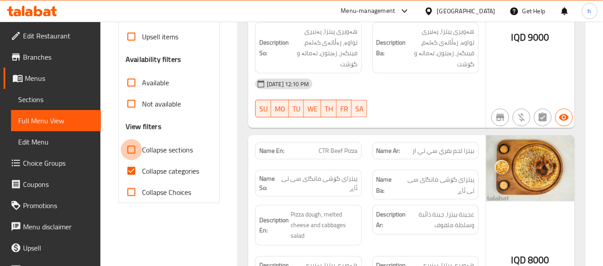
drag, startPoint x: 131, startPoint y: 164, endPoint x: 183, endPoint y: 120, distance: 68.5
click at [131, 161] on input "Collapse sections" at bounding box center [131, 149] width 21 height 21
checkbox input "true"
click at [129, 182] on input "Collapse categories" at bounding box center [131, 171] width 21 height 21
checkbox input "false"
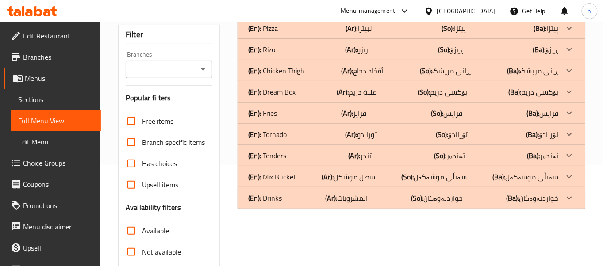
scroll to position [95, 0]
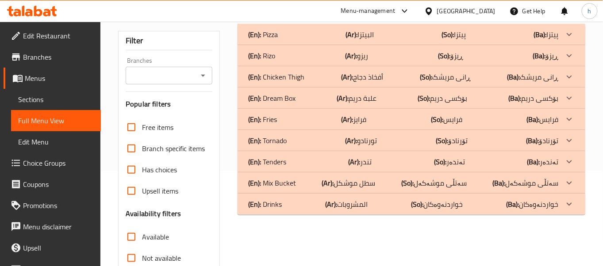
click at [195, 82] on input "Branches" at bounding box center [161, 75] width 67 height 12
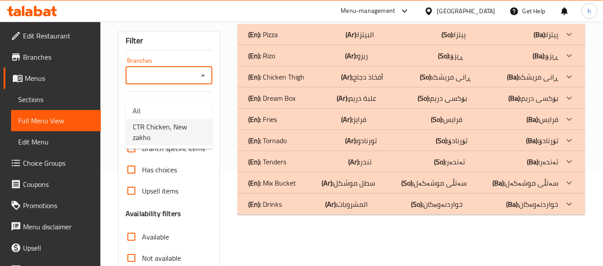
click at [134, 130] on span "CTR Chicken, New zakho" at bounding box center [169, 132] width 73 height 21
type input "CTR Chicken, New zakho"
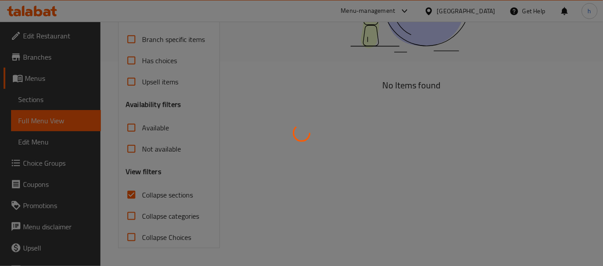
scroll to position [218, 0]
click at [261, 76] on div at bounding box center [301, 133] width 603 height 266
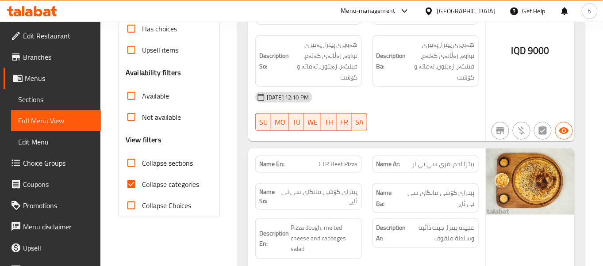
scroll to position [256, 0]
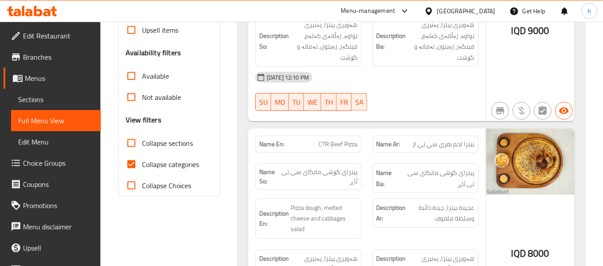
click at [134, 174] on input "Collapse categories" at bounding box center [131, 164] width 21 height 21
checkbox input "false"
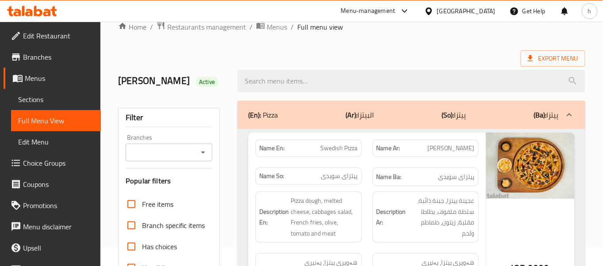
scroll to position [0, 0]
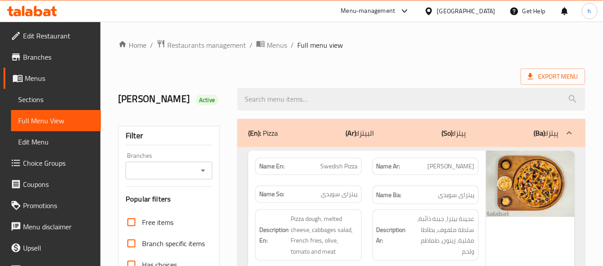
click at [198, 176] on icon "Open" at bounding box center [203, 171] width 11 height 11
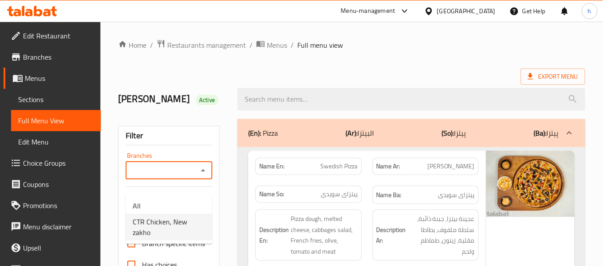
click at [162, 219] on span "CTR Chicken, New zakho" at bounding box center [169, 227] width 73 height 21
type input "CTR Chicken, New zakho"
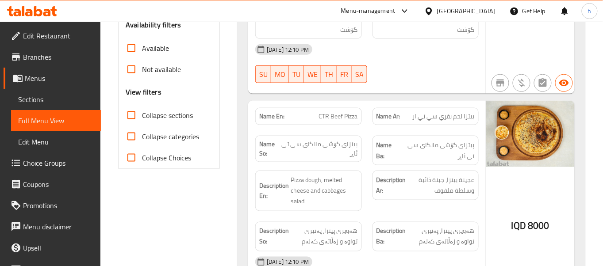
scroll to position [295, 0]
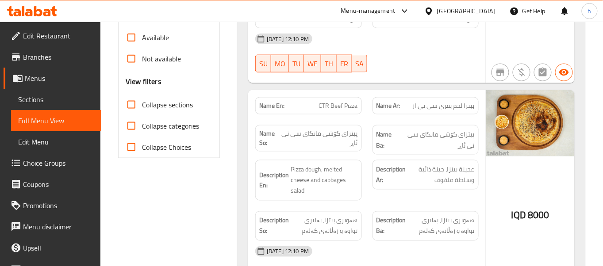
click at [139, 116] on input "Collapse sections" at bounding box center [131, 104] width 21 height 21
checkbox input "true"
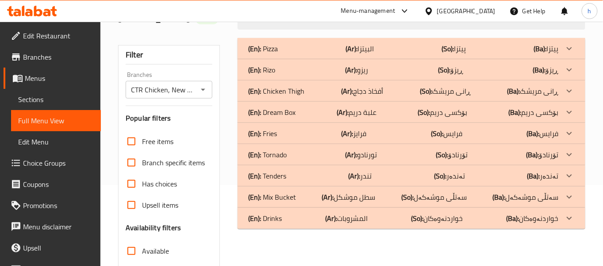
scroll to position [76, 0]
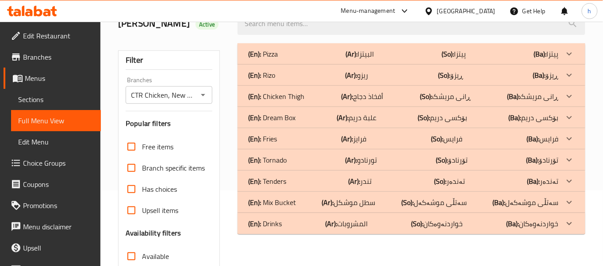
click at [278, 59] on p "(En): Tornado" at bounding box center [263, 54] width 30 height 11
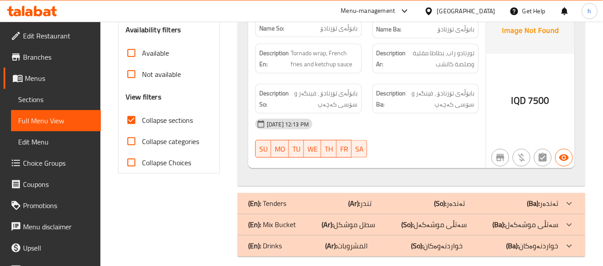
scroll to position [301, 0]
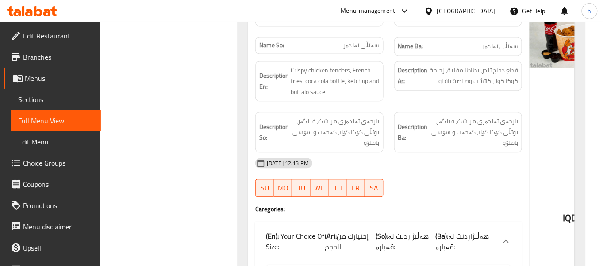
scroll to position [508, 0]
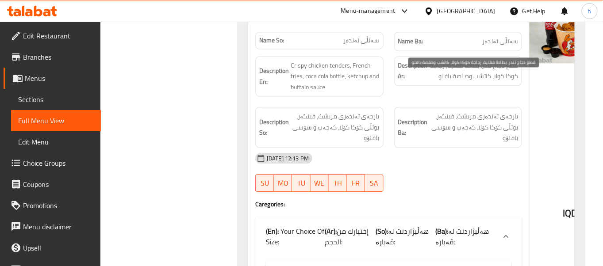
click at [508, 82] on span "قطع دجاج تندر، بطاطا مقلية، زجاجة كوكا كولا، كاتشب وصلصة بافلو" at bounding box center [474, 71] width 89 height 22
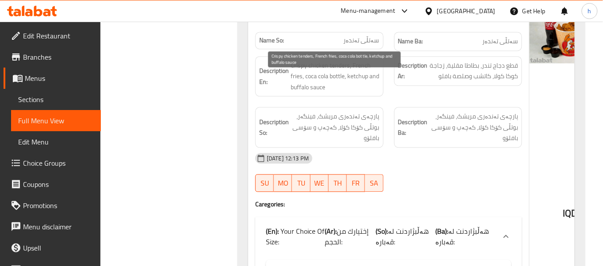
click at [298, 79] on span "Crispy chicken tenders, French fries, coca cola bottle, ketchup and buffalo sau…" at bounding box center [335, 76] width 89 height 33
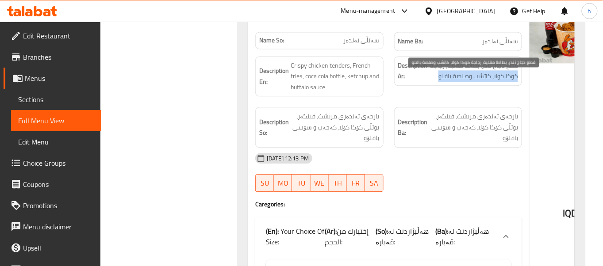
drag, startPoint x: 436, startPoint y: 89, endPoint x: 516, endPoint y: 85, distance: 79.4
click at [516, 82] on span "قطع دجاج تندر، بطاطا مقلية، زجاجة كوكا كولا، كاتشب وصلصة بافلو" at bounding box center [474, 71] width 89 height 22
click at [515, 82] on span "قطع دجاج تندر، بطاطا مقلية، زجاجة كوكا كولا، كاتشب وصلصة بافلو" at bounding box center [474, 71] width 89 height 22
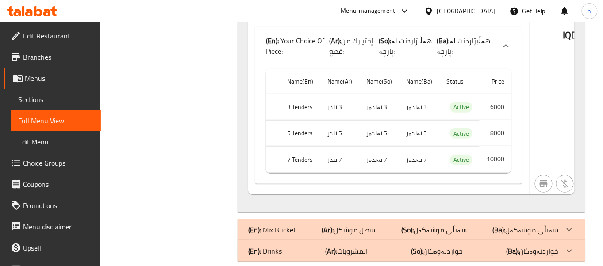
scroll to position [1099, 0]
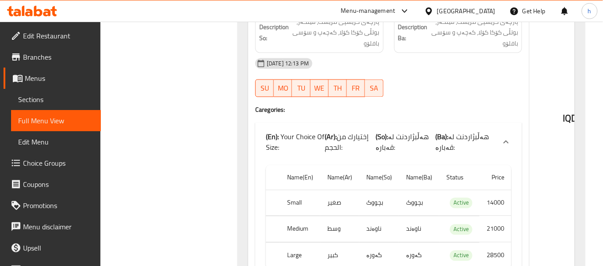
scroll to position [1349, 0]
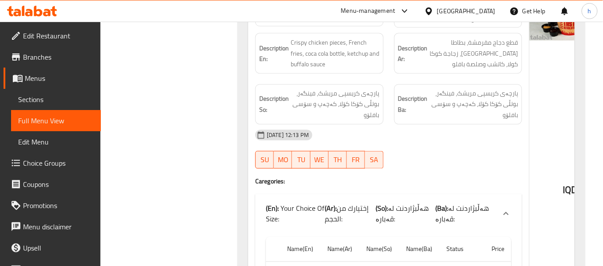
click at [54, 96] on span "Sections" at bounding box center [56, 99] width 76 height 11
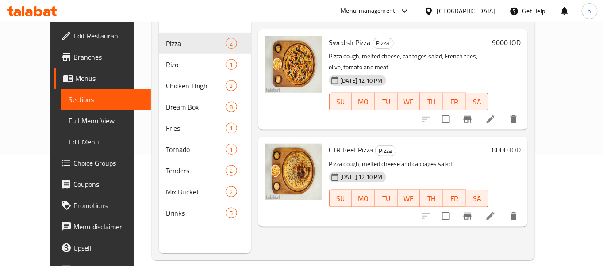
scroll to position [124, 0]
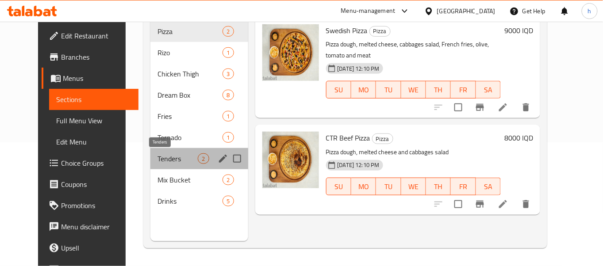
click at [158, 162] on span "Tenders" at bounding box center [178, 159] width 40 height 11
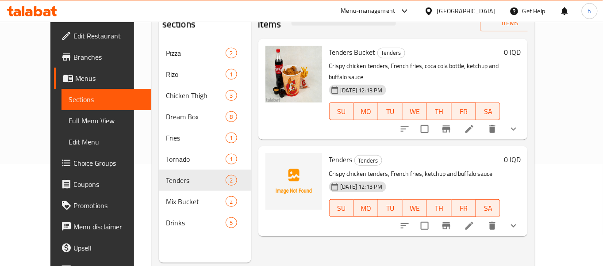
scroll to position [102, 0]
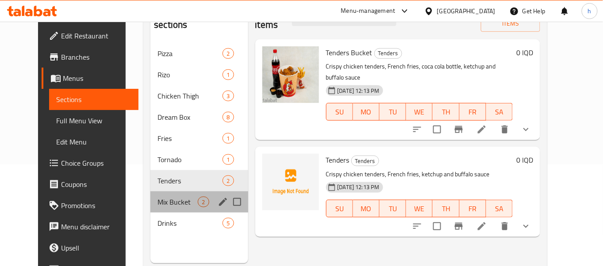
click at [150, 195] on div "Mix Bucket 2" at bounding box center [198, 202] width 97 height 21
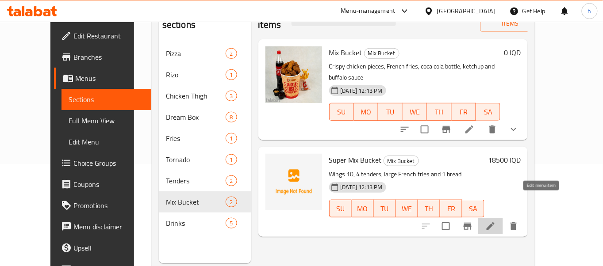
click at [496, 221] on icon at bounding box center [491, 226] width 11 height 11
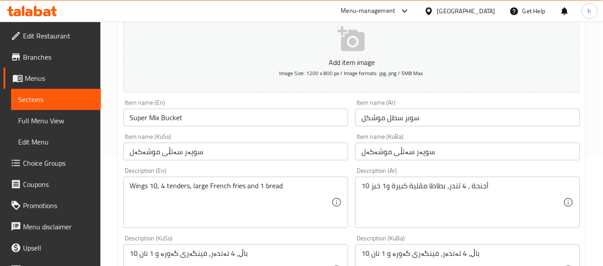
scroll to position [123, 0]
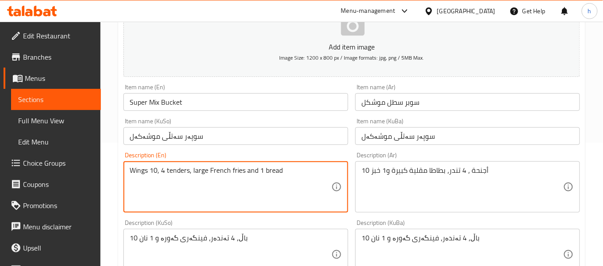
drag, startPoint x: 156, startPoint y: 170, endPoint x: 151, endPoint y: 172, distance: 5.8
paste textarea "10"
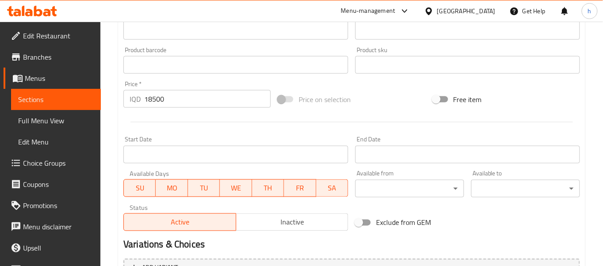
scroll to position [449, 0]
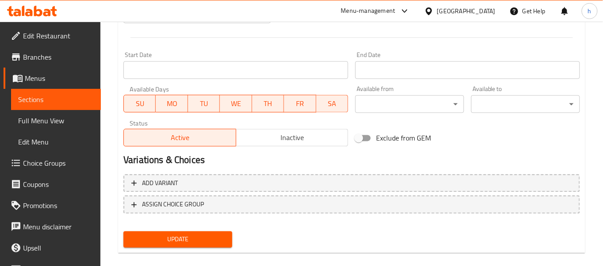
type textarea "10 Wings, 4 tenders, large French fries and 1 bread"
click at [153, 241] on span "Update" at bounding box center [178, 240] width 95 height 11
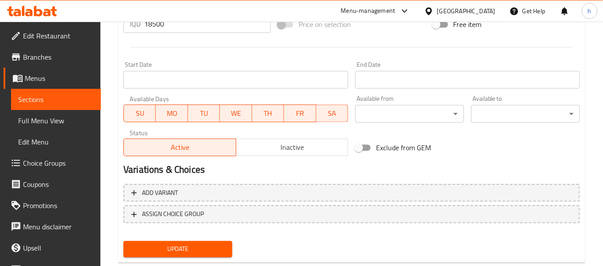
scroll to position [93, 0]
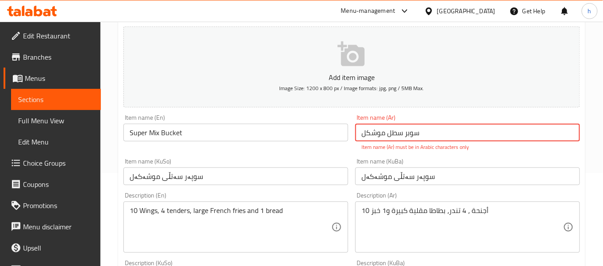
click at [409, 133] on input "سوبر سطل موشکل" at bounding box center [467, 133] width 225 height 18
click at [552, 134] on input "سوبر سطل موشکل" at bounding box center [467, 133] width 225 height 18
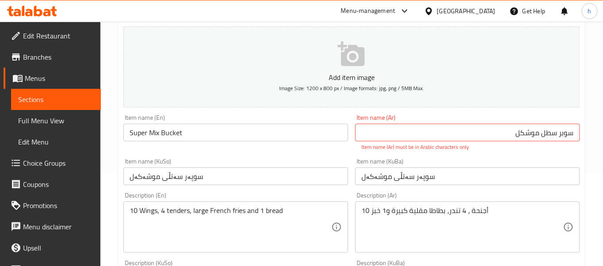
drag, startPoint x: 518, startPoint y: 158, endPoint x: 518, endPoint y: 165, distance: 6.2
click at [518, 159] on div "Item name (KuBa) سوپەر سەتڵی موشەکەل Item name (KuBa)" at bounding box center [467, 171] width 225 height 27
click at [517, 171] on input "سوپەر سەتڵی موشەکەل" at bounding box center [467, 177] width 225 height 18
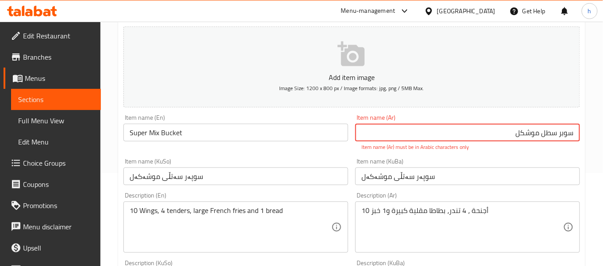
click at [532, 134] on input "سوبر سطل موشکل" at bounding box center [467, 133] width 225 height 18
click at [526, 131] on input "سوبر سطل موشکل" at bounding box center [467, 133] width 225 height 18
click at [521, 132] on input "سوبر سطل موشکل" at bounding box center [467, 133] width 225 height 18
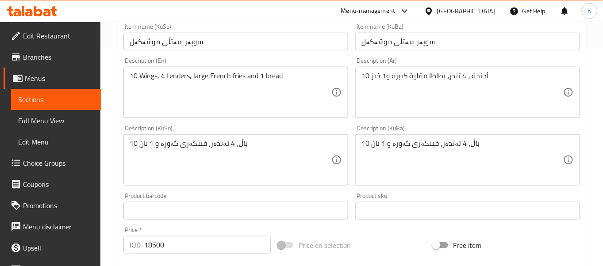
scroll to position [213, 0]
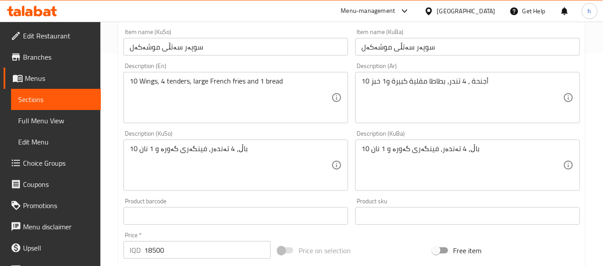
type input "سوبر سطل موشكل"
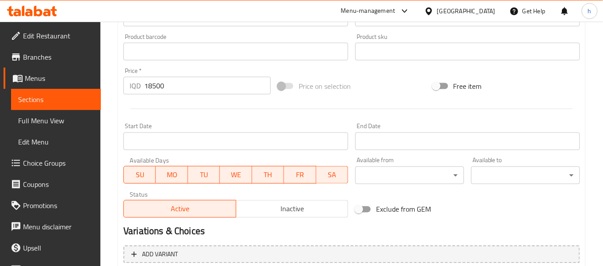
scroll to position [459, 0]
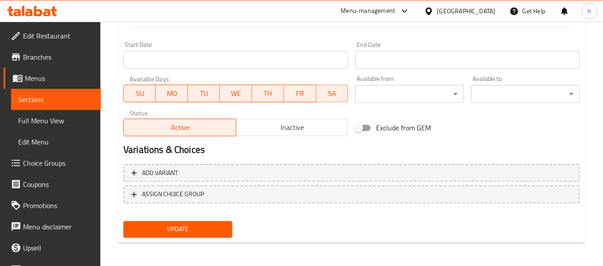
click at [184, 232] on span "Update" at bounding box center [178, 229] width 95 height 11
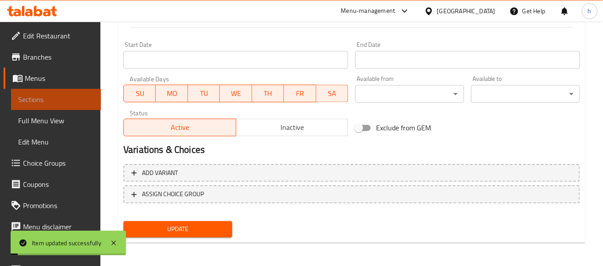
click at [60, 96] on span "Sections" at bounding box center [56, 99] width 76 height 11
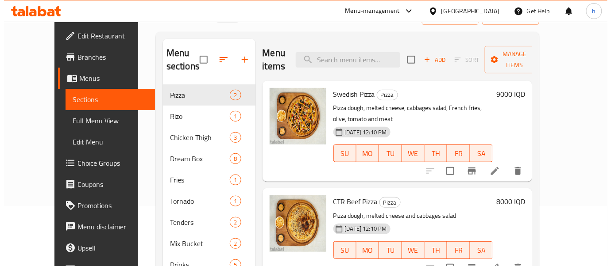
scroll to position [17, 0]
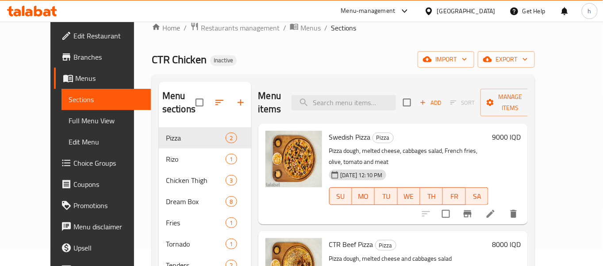
click at [216, 101] on icon "button" at bounding box center [220, 102] width 8 height 5
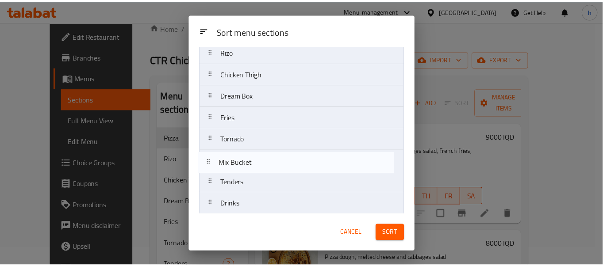
scroll to position [53, 0]
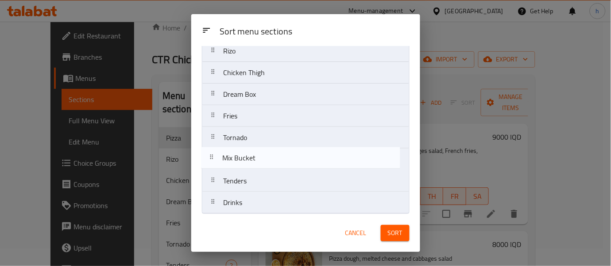
drag, startPoint x: 261, startPoint y: 182, endPoint x: 257, endPoint y: 153, distance: 29.5
click at [257, 153] on nav "Pizza Rizo Chicken Thigh Dream Box Fries Tornado Tenders Mix Bucket Drinks" at bounding box center [306, 116] width 208 height 196
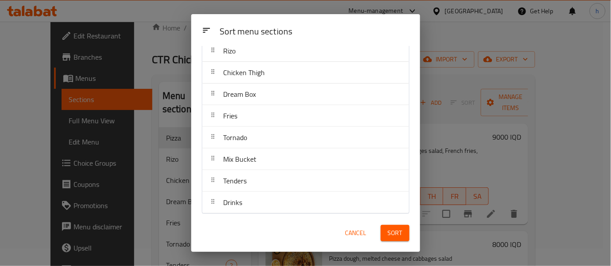
click at [402, 232] on button "Sort" at bounding box center [395, 233] width 29 height 16
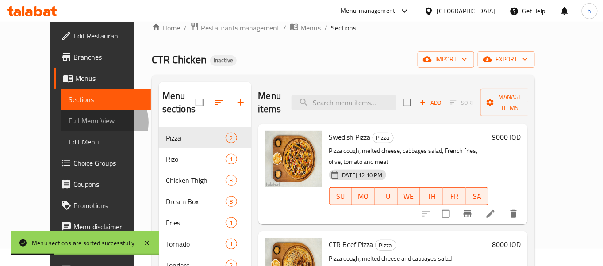
click at [69, 123] on span "Full Menu View" at bounding box center [107, 121] width 76 height 11
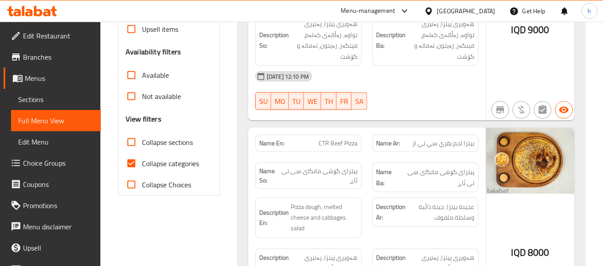
scroll to position [227, 0]
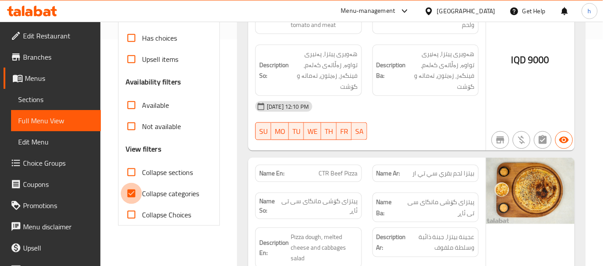
click at [129, 204] on input "Collapse categories" at bounding box center [131, 193] width 21 height 21
checkbox input "false"
click at [133, 183] on input "Collapse sections" at bounding box center [131, 172] width 21 height 21
checkbox input "true"
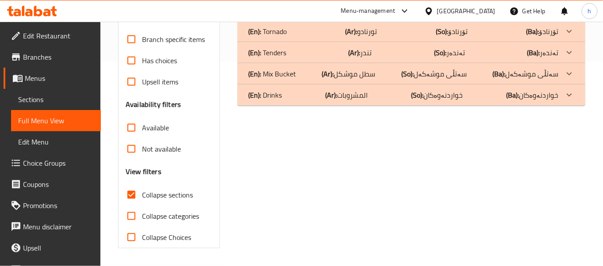
scroll to position [218, 0]
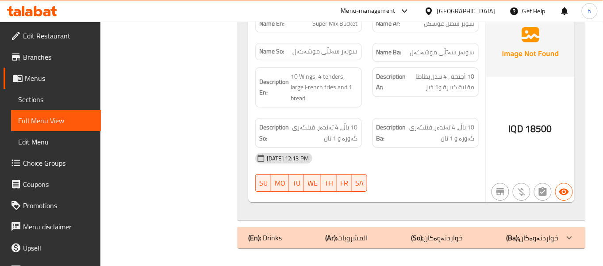
scroll to position [694, 0]
click at [301, 92] on span "10 Wings, 4 tenders, large French fries and 1 bread" at bounding box center [324, 87] width 67 height 33
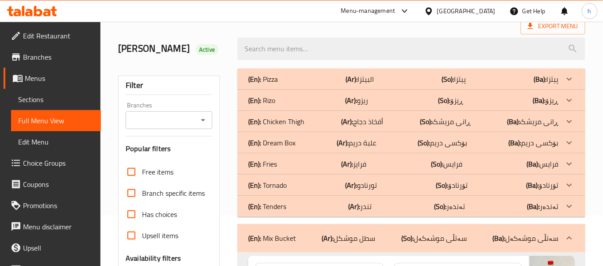
scroll to position [0, 0]
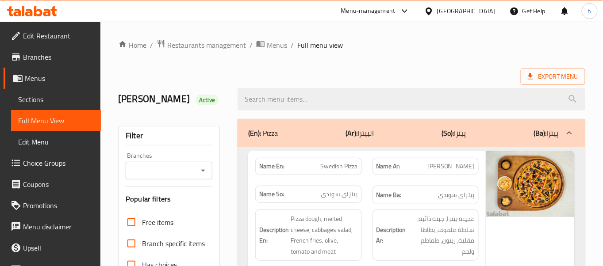
click at [208, 177] on button "Open" at bounding box center [203, 171] width 12 height 12
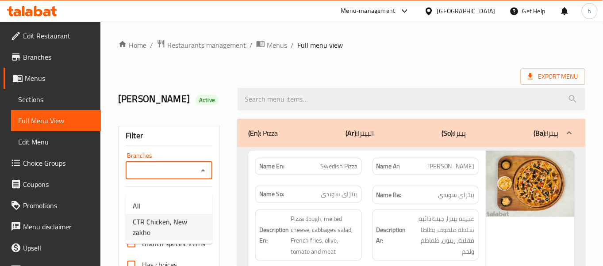
click at [182, 217] on span "CTR Chicken, New zakho" at bounding box center [169, 227] width 73 height 21
type input "CTR Chicken, New zakho"
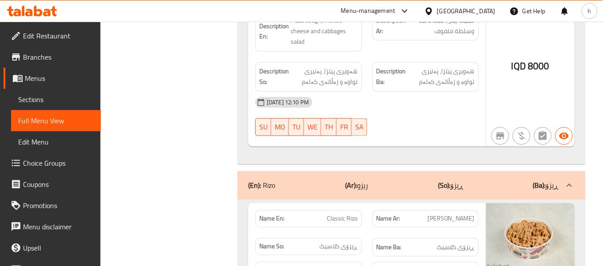
scroll to position [321, 0]
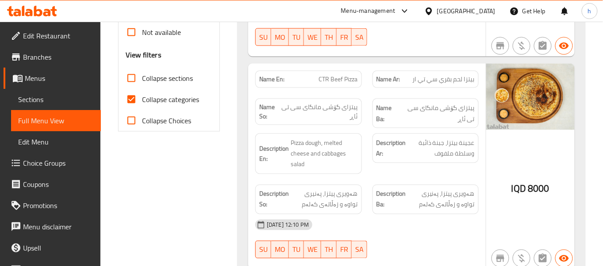
drag, startPoint x: 129, startPoint y: 112, endPoint x: 135, endPoint y: 90, distance: 22.6
click at [130, 101] on div "Free items Branch specific items Has choices Upsell items Availability filters …" at bounding box center [169, 11] width 87 height 241
drag, startPoint x: 135, startPoint y: 90, endPoint x: 136, endPoint y: 147, distance: 57.5
click at [137, 89] on input "Collapse sections" at bounding box center [131, 78] width 21 height 21
checkbox input "true"
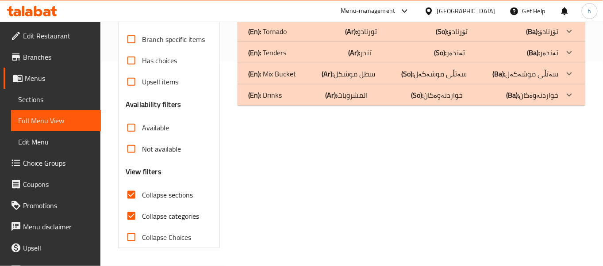
scroll to position [218, 0]
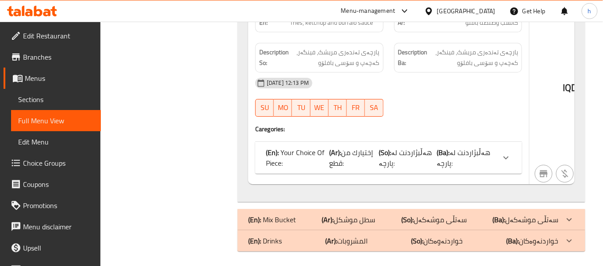
scroll to position [848, 0]
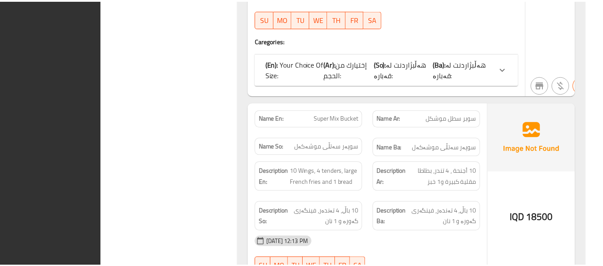
scroll to position [1337, 0]
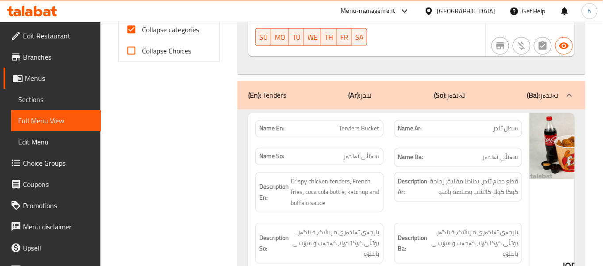
scroll to position [329, 0]
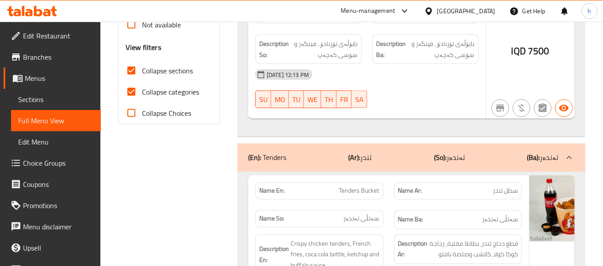
click at [128, 103] on input "Collapse categories" at bounding box center [131, 91] width 21 height 21
checkbox input "false"
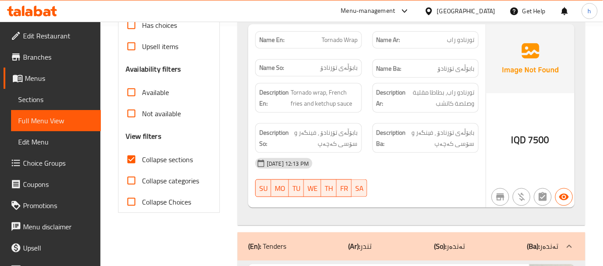
scroll to position [0, 0]
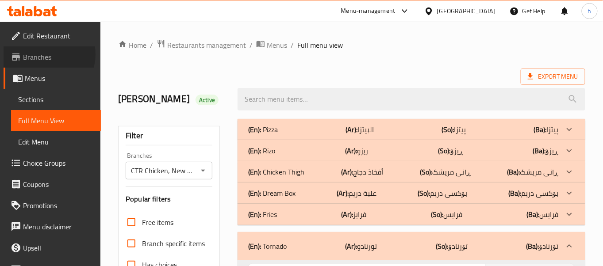
click at [46, 54] on span "Branches" at bounding box center [58, 57] width 71 height 11
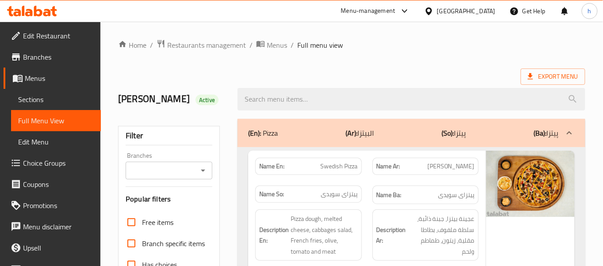
click at [204, 175] on div "Branches" at bounding box center [169, 171] width 87 height 18
click at [202, 176] on icon "Open" at bounding box center [203, 171] width 11 height 11
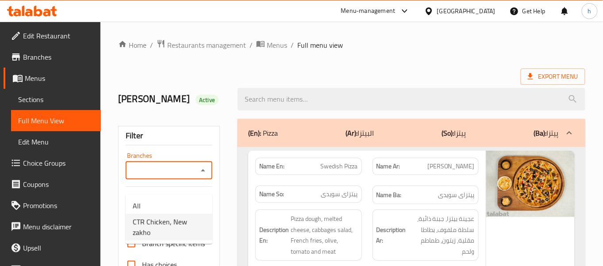
click at [163, 217] on span "CTR Chicken, New zakho" at bounding box center [169, 227] width 73 height 21
type input "CTR Chicken, New zakho"
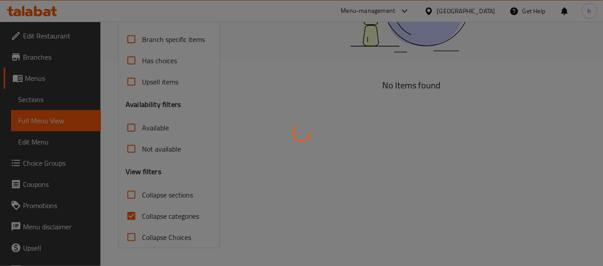
scroll to position [218, 0]
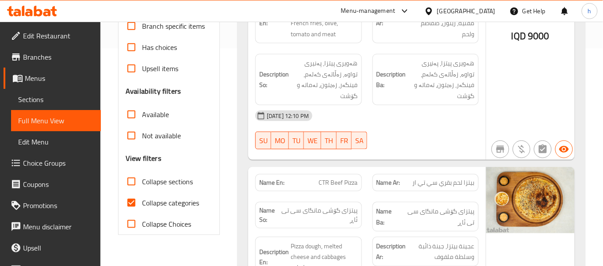
click at [130, 214] on input "Collapse categories" at bounding box center [131, 203] width 21 height 21
checkbox input "false"
click at [133, 193] on input "Collapse sections" at bounding box center [131, 181] width 21 height 21
checkbox input "true"
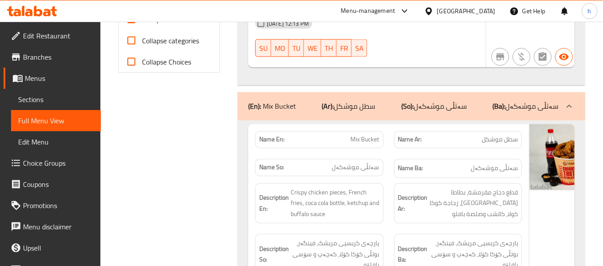
scroll to position [0, 0]
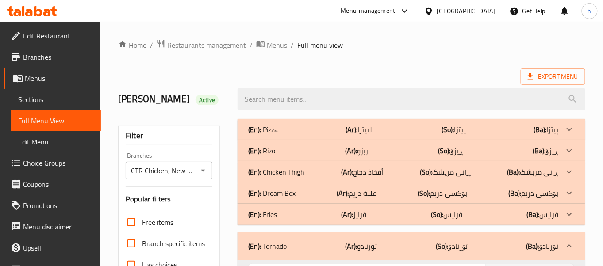
click at [290, 83] on div "Mohammed Alzangana Active" at bounding box center [352, 99] width 478 height 39
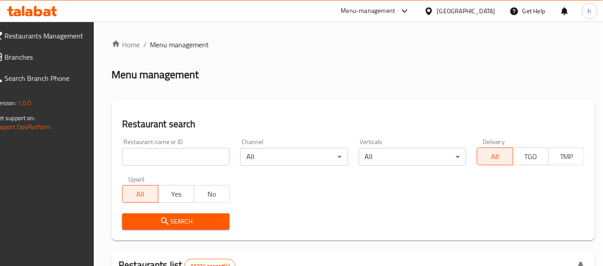
click at [31, 56] on span "Branches" at bounding box center [44, 57] width 79 height 11
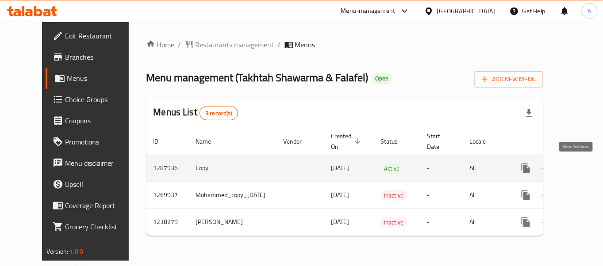
click at [585, 172] on icon "enhanced table" at bounding box center [590, 168] width 11 height 11
